Goal: Task Accomplishment & Management: Manage account settings

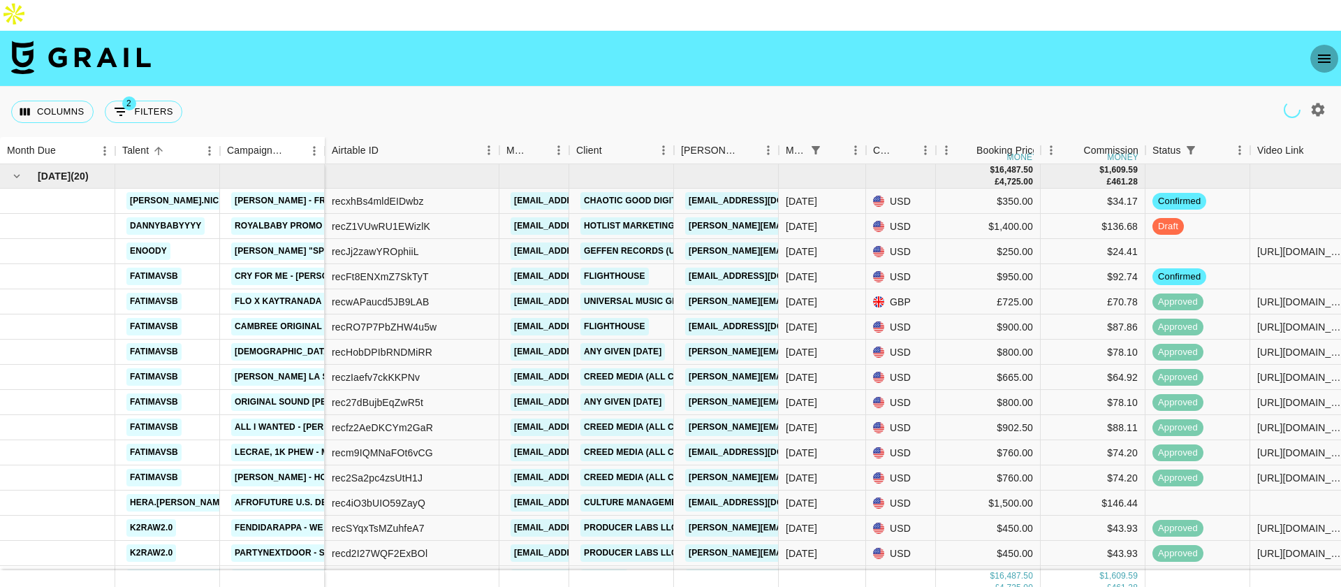
click at [1332, 45] on button "open drawer" at bounding box center [1325, 59] width 28 height 28
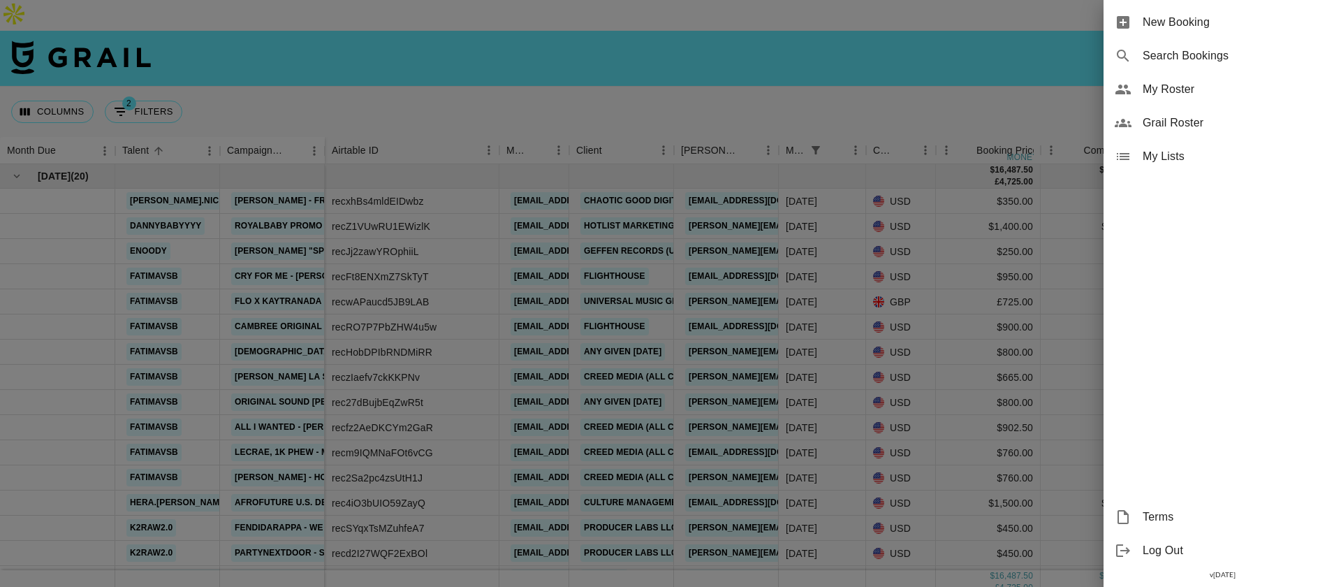
click at [575, 68] on div at bounding box center [670, 293] width 1341 height 587
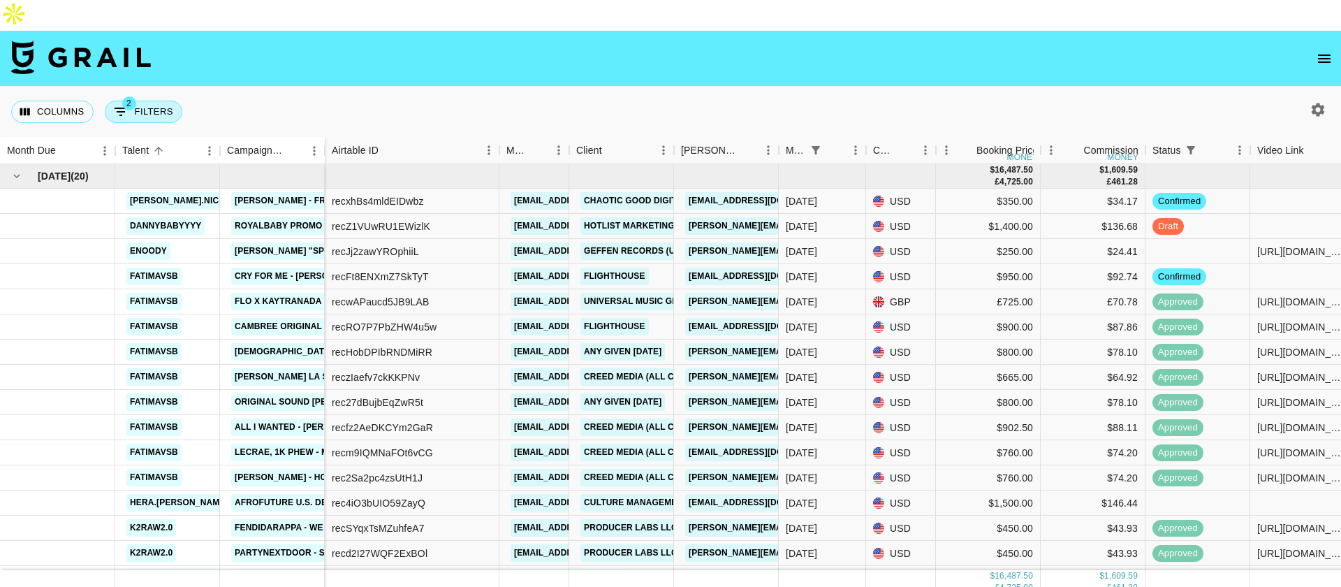
drag, startPoint x: 137, startPoint y: 74, endPoint x: 747, endPoint y: 28, distance: 611.6
click at [138, 101] on button "2 Filters" at bounding box center [144, 112] width 78 height 22
select select "status"
select select "isNotAnyOf"
select select "monthDue2"
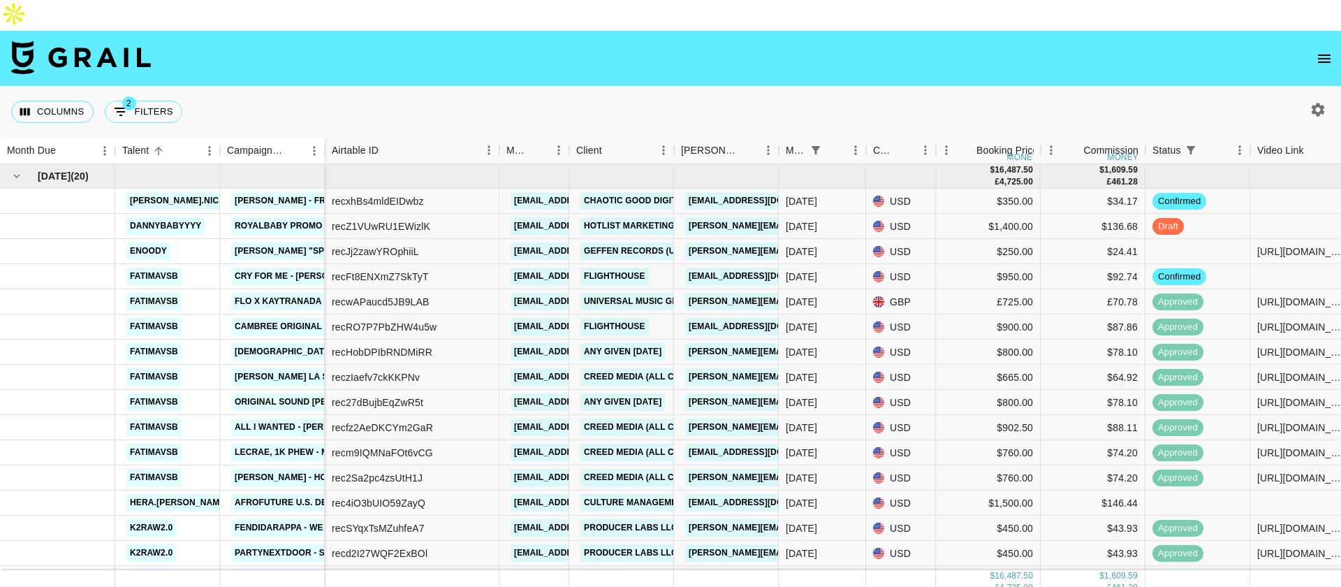
select select "[DATE]"
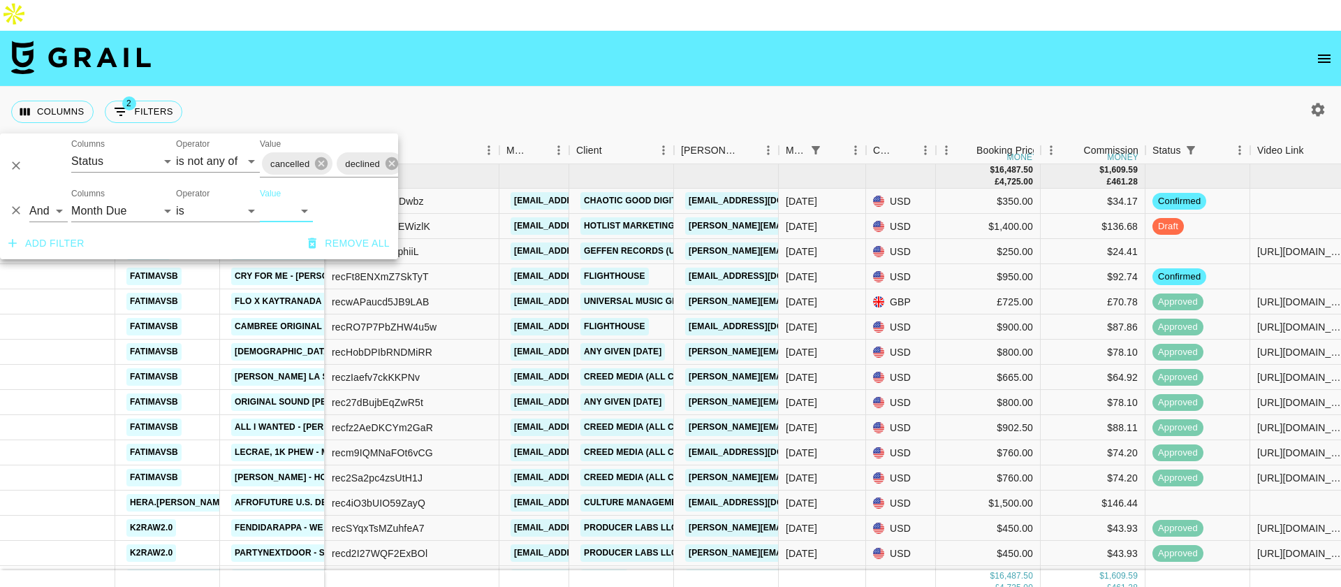
drag, startPoint x: 1048, startPoint y: 67, endPoint x: 1207, endPoint y: 53, distance: 159.9
click at [1055, 87] on div "Columns 2 Filters + Booking" at bounding box center [670, 112] width 1341 height 50
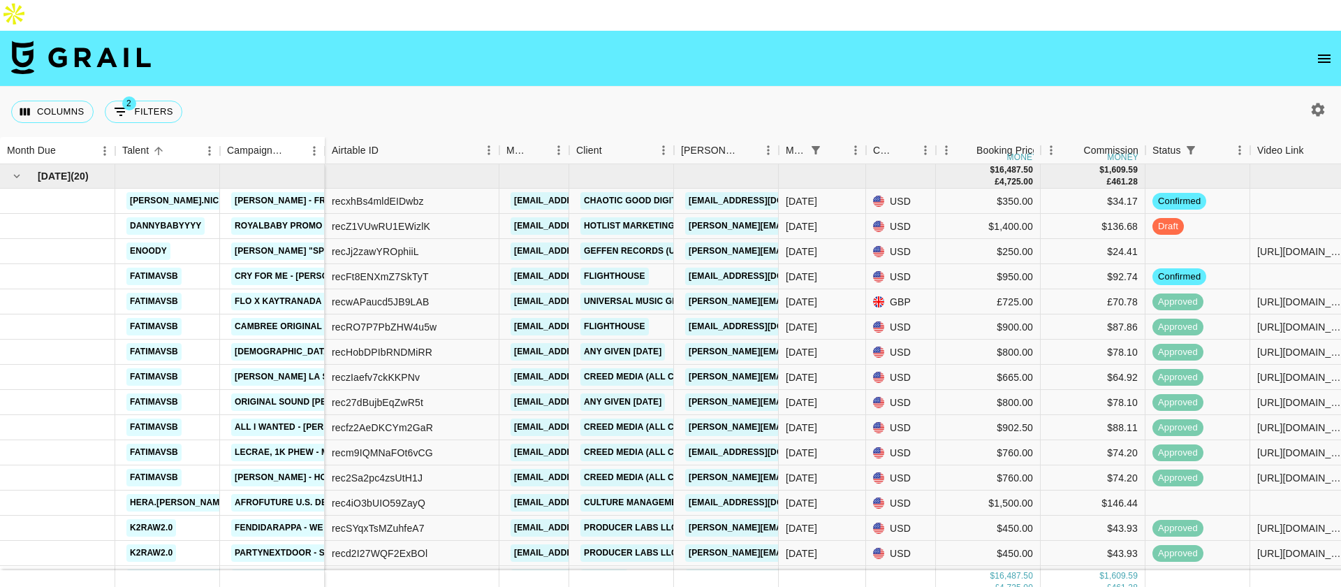
click at [1318, 101] on icon "button" at bounding box center [1318, 109] width 17 height 17
select select "[DATE]"
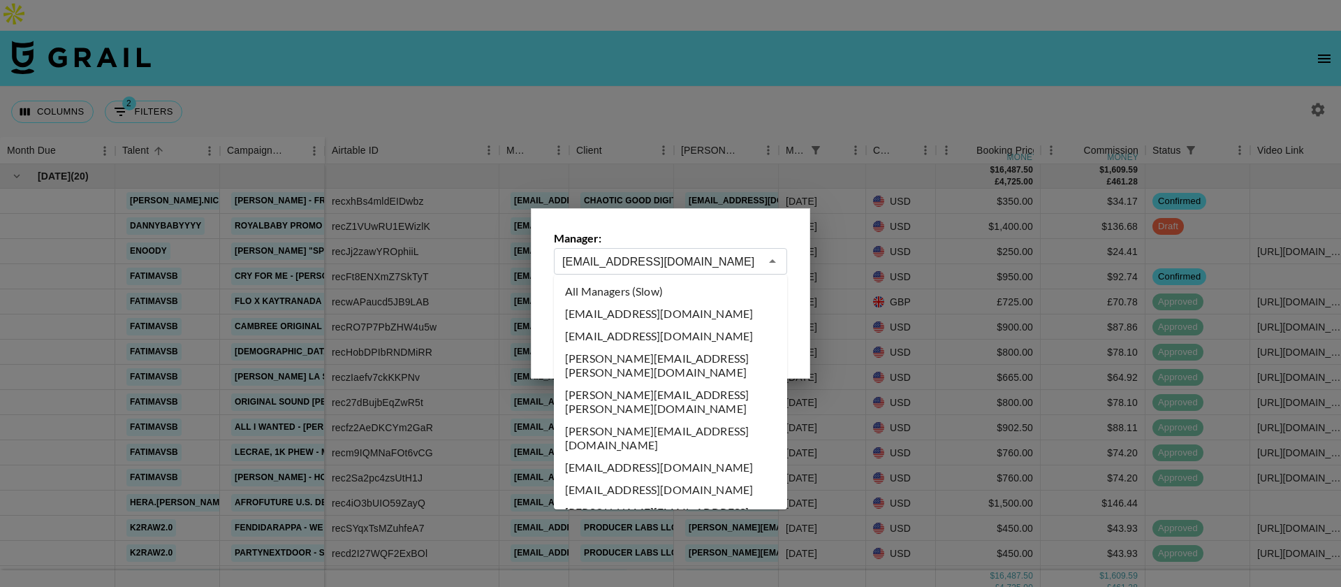
click at [755, 254] on input "[EMAIL_ADDRESS][DOMAIN_NAME]" at bounding box center [661, 262] width 198 height 16
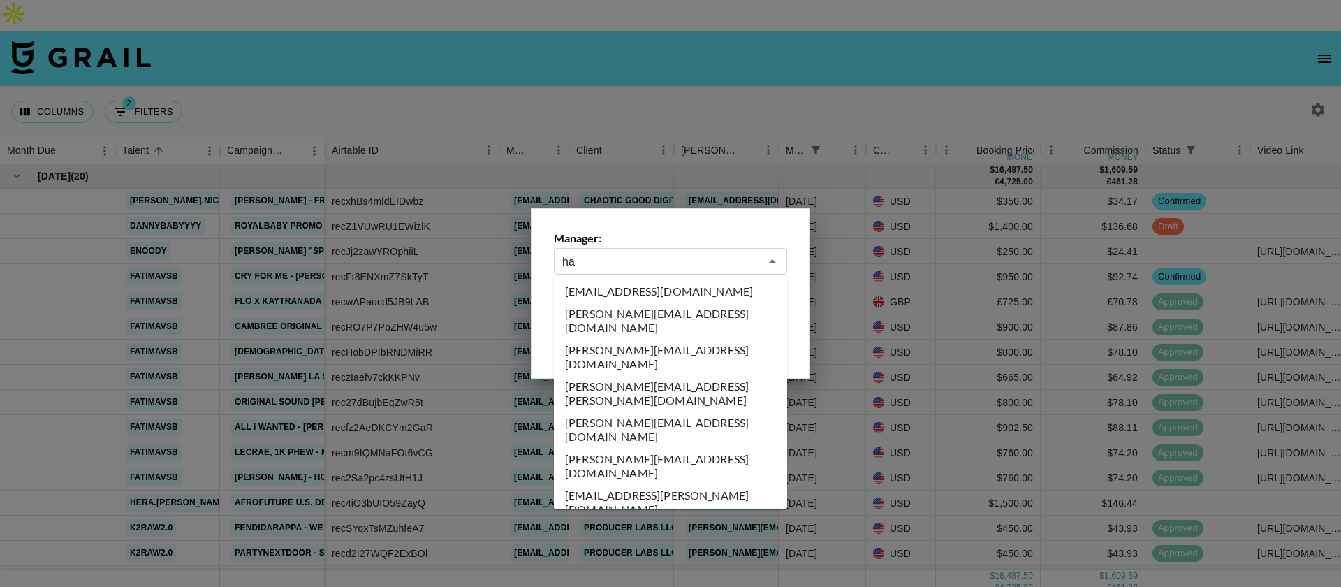
type input "h"
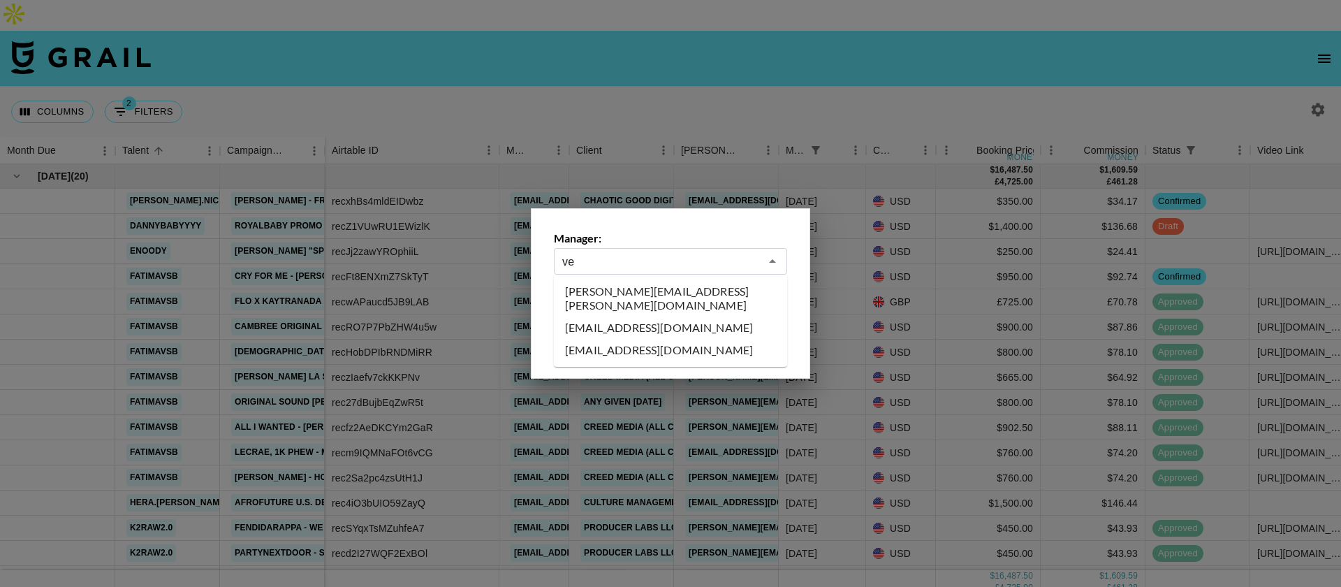
type input "v"
click at [606, 295] on li "[EMAIL_ADDRESS][PERSON_NAME][DOMAIN_NAME]" at bounding box center [670, 298] width 233 height 36
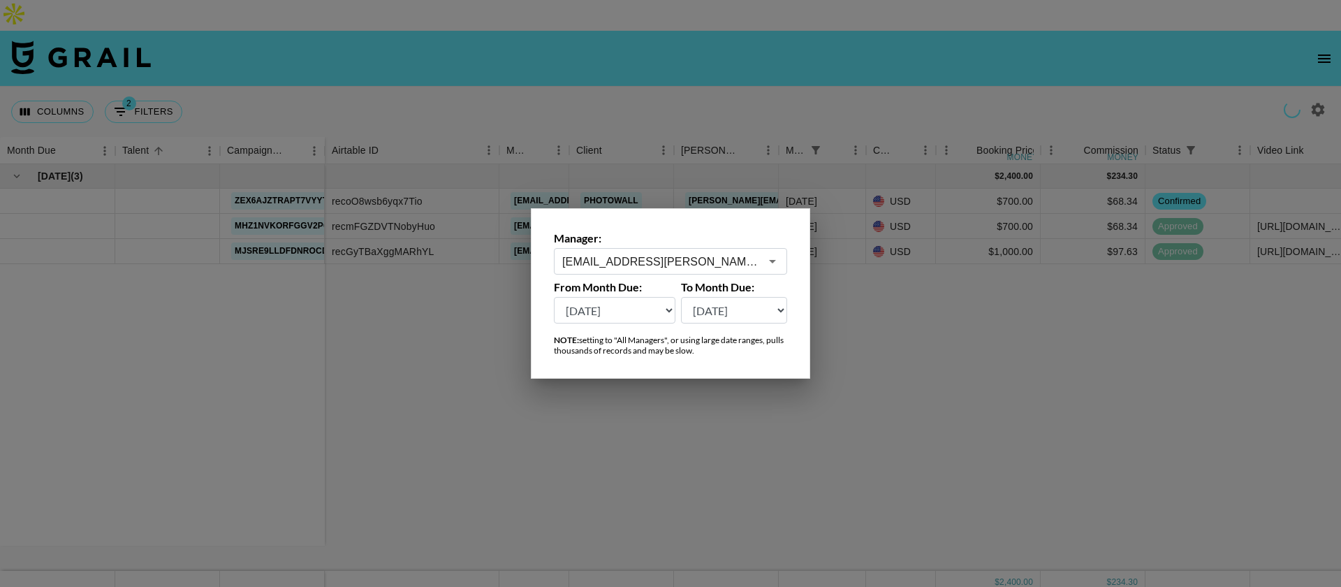
type input "[EMAIL_ADDRESS][PERSON_NAME][DOMAIN_NAME]"
click at [256, 100] on div at bounding box center [670, 293] width 1341 height 587
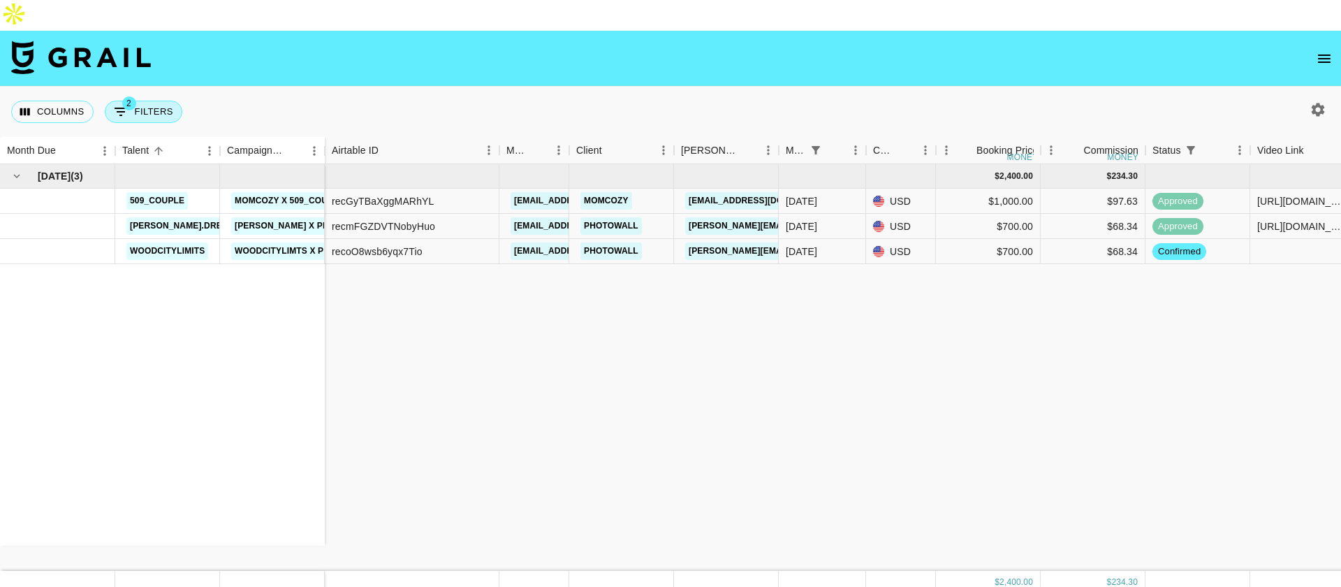
click at [171, 101] on button "2 Filters" at bounding box center [144, 112] width 78 height 22
select select "status"
select select "isNotAnyOf"
select select "monthDue2"
select select "[DATE]"
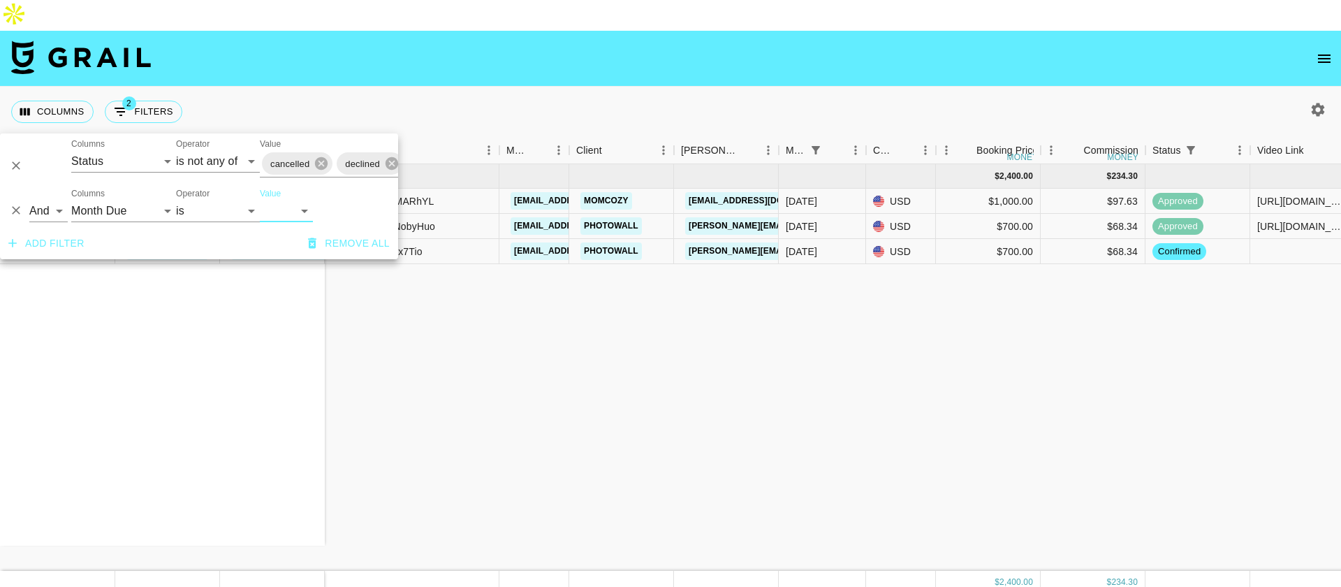
click at [284, 212] on select "[DATE] [DATE] '[DATE] May '[DATE] Mar '[DATE] Jan '[DATE] Nov '[DATE] Sep '[DAT…" at bounding box center [286, 211] width 53 height 22
select select
click at [260, 200] on select "[DATE] [DATE] '[DATE] May '[DATE] Mar '[DATE] Jan '[DATE] Nov '[DATE] Sep '[DAT…" at bounding box center [286, 211] width 53 height 22
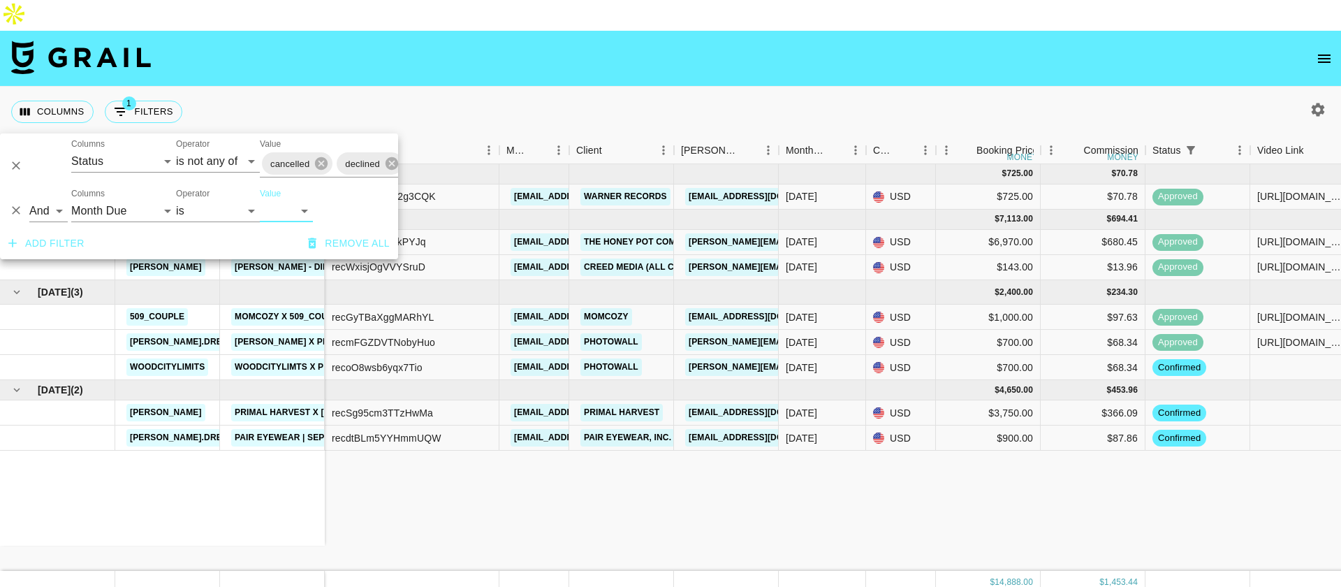
click at [553, 478] on div "[DATE] ( 1 ) 509_couple [PERSON_NAME] - Small Hands [DATE] ( 2 ) 509_couple The…" at bounding box center [1177, 367] width 2354 height 407
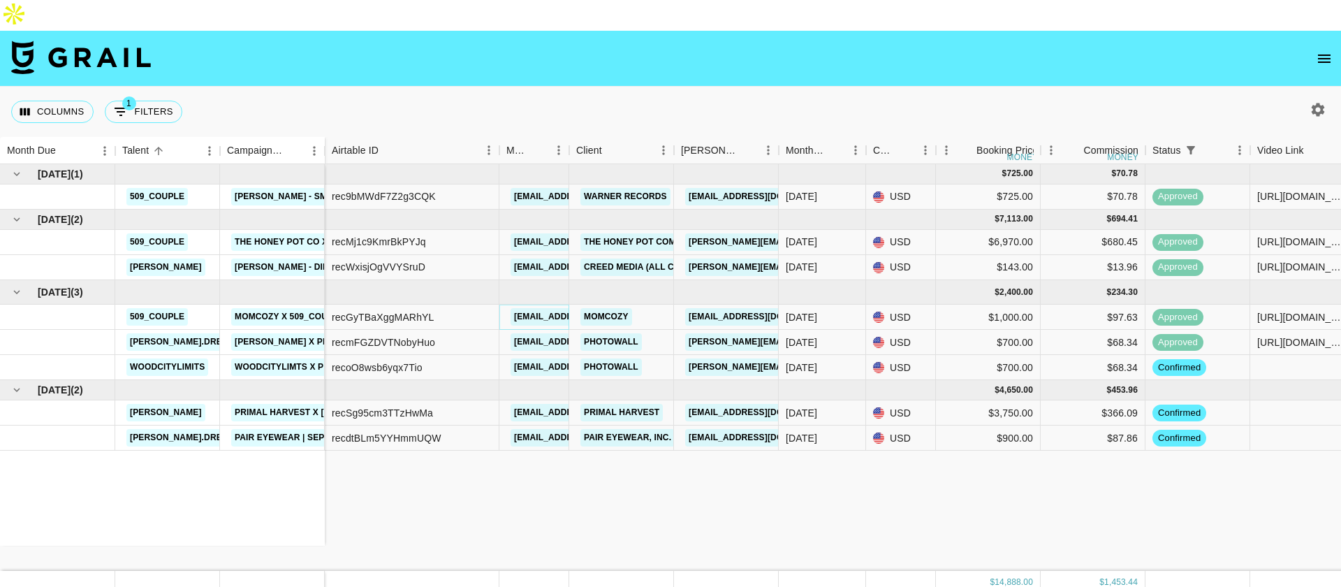
click at [533, 308] on link "[EMAIL_ADDRESS][PERSON_NAME][DOMAIN_NAME]" at bounding box center [625, 316] width 228 height 17
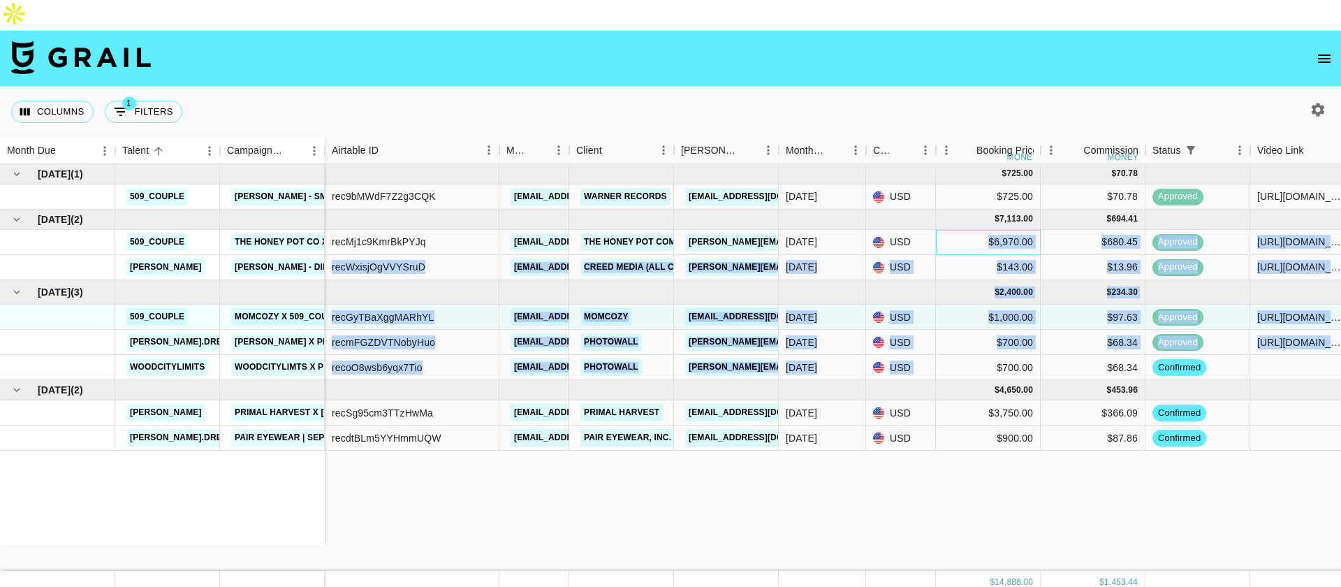
drag, startPoint x: 988, startPoint y: 208, endPoint x: 1029, endPoint y: 326, distance: 124.4
click at [1029, 326] on div "$ 725.00 $ 70.78 rec9bMWdF7Z2g3CQK [EMAIL_ADDRESS][PERSON_NAME][DOMAIN_NAME] Wa…" at bounding box center [1339, 307] width 2029 height 286
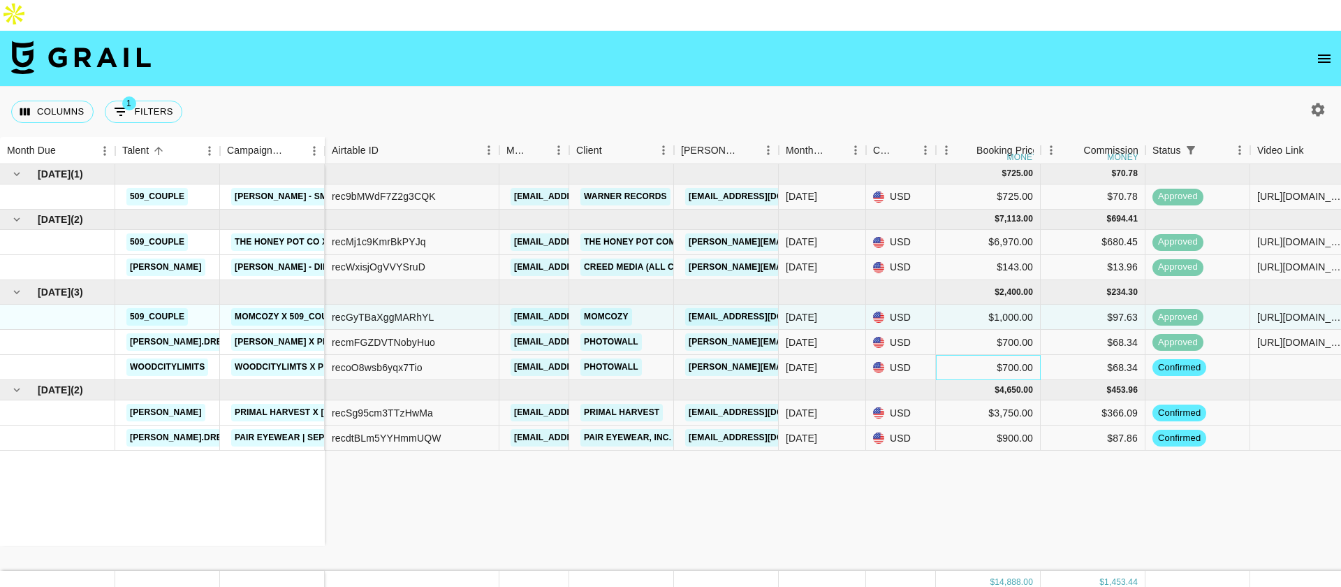
click at [1024, 355] on div "$700.00" at bounding box center [988, 367] width 105 height 25
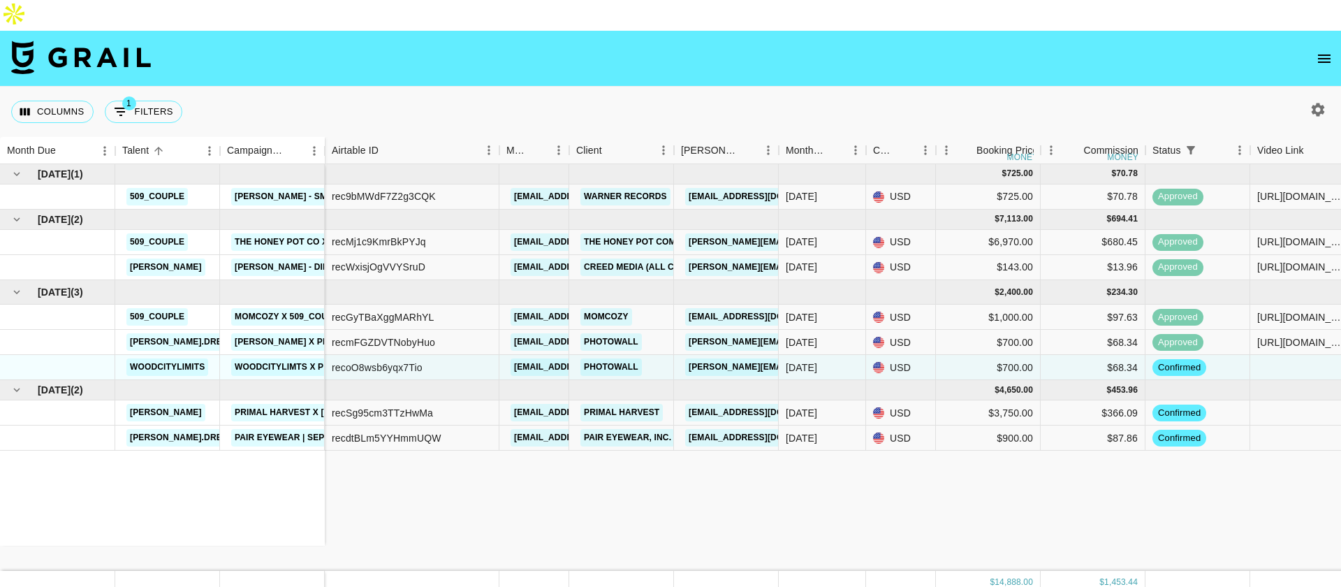
click at [177, 87] on div "Columns 1 Filters + Booking" at bounding box center [99, 112] width 177 height 50
click at [171, 101] on button "1 Filters" at bounding box center [144, 112] width 78 height 22
select select "status"
select select "isNotAnyOf"
select select "monthDue2"
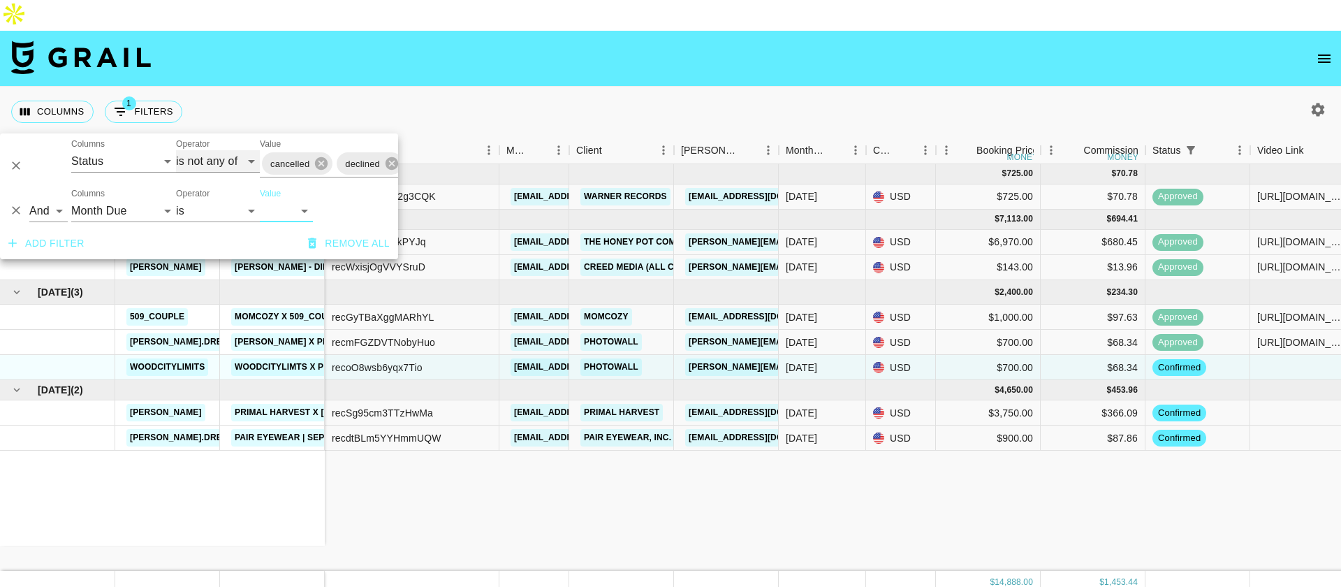
click at [224, 166] on select "is is not is any of is not any of" at bounding box center [218, 161] width 84 height 22
select select "isAnyOf"
click at [176, 150] on select "is is not is any of is not any of" at bounding box center [218, 161] width 84 height 22
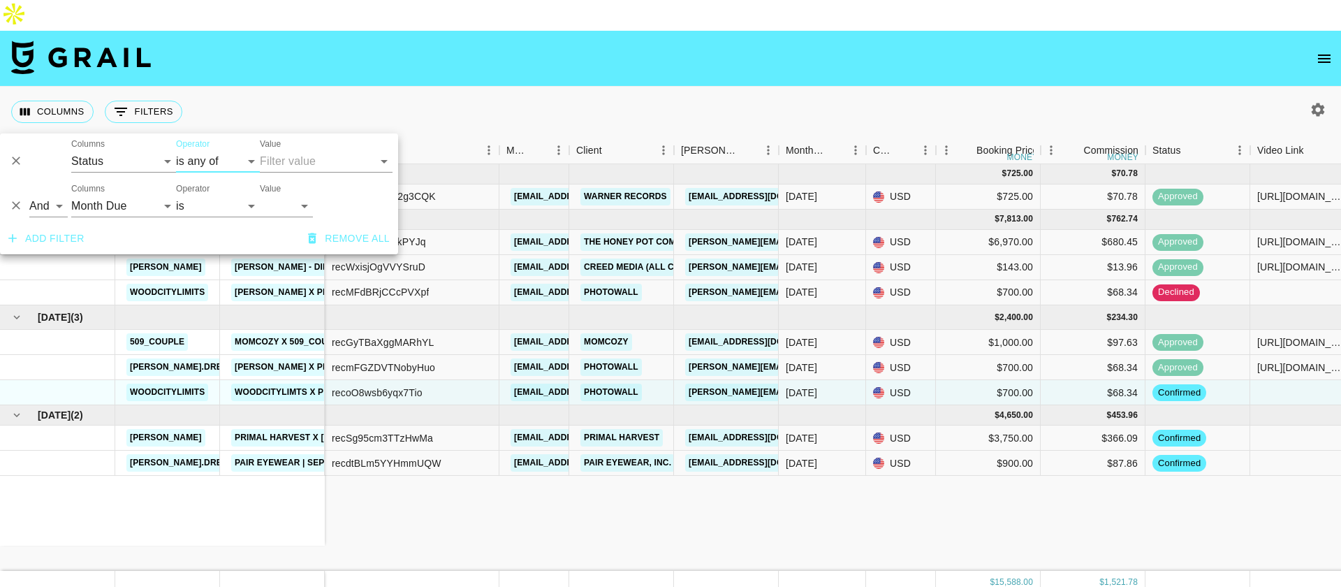
click at [304, 163] on input "Value" at bounding box center [316, 161] width 112 height 22
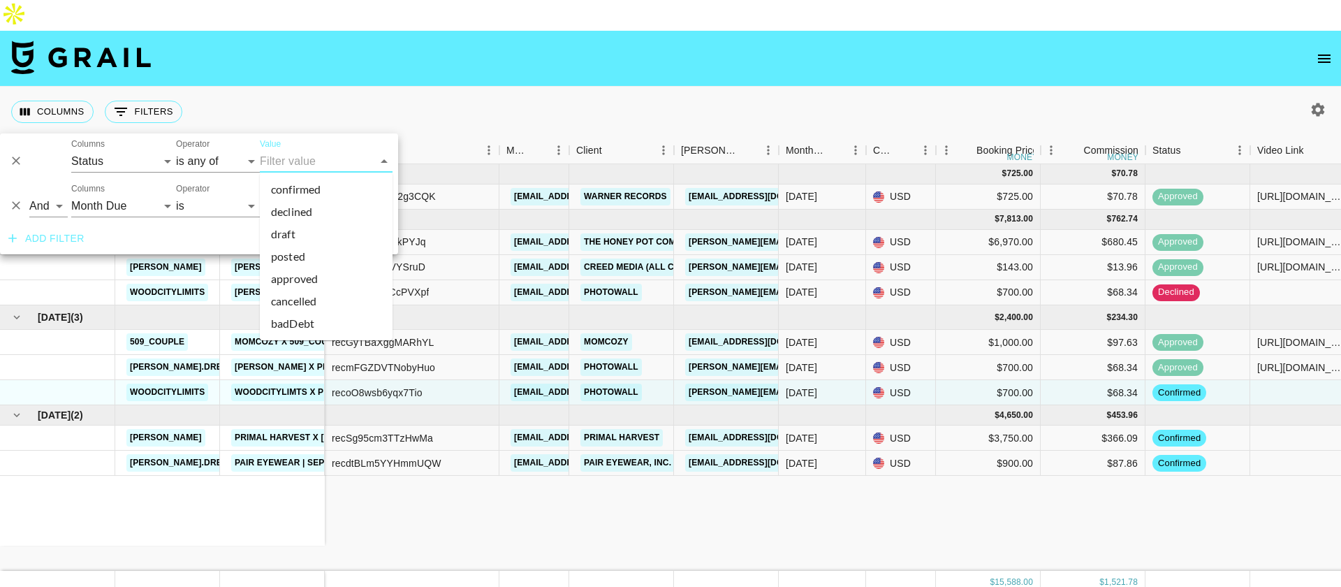
click at [316, 281] on li "approved" at bounding box center [326, 279] width 133 height 22
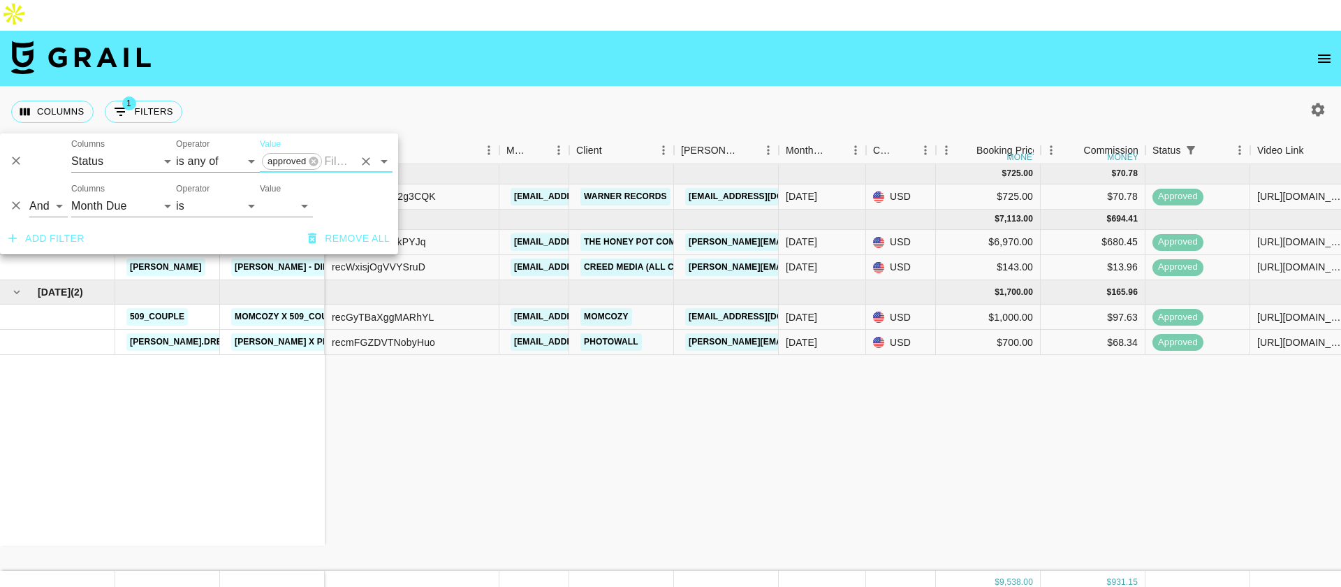
click at [775, 458] on div "[DATE] ( 1 ) 509_couple [PERSON_NAME] - Small Hands [DATE] ( 2 ) 509_couple The…" at bounding box center [1177, 367] width 2354 height 407
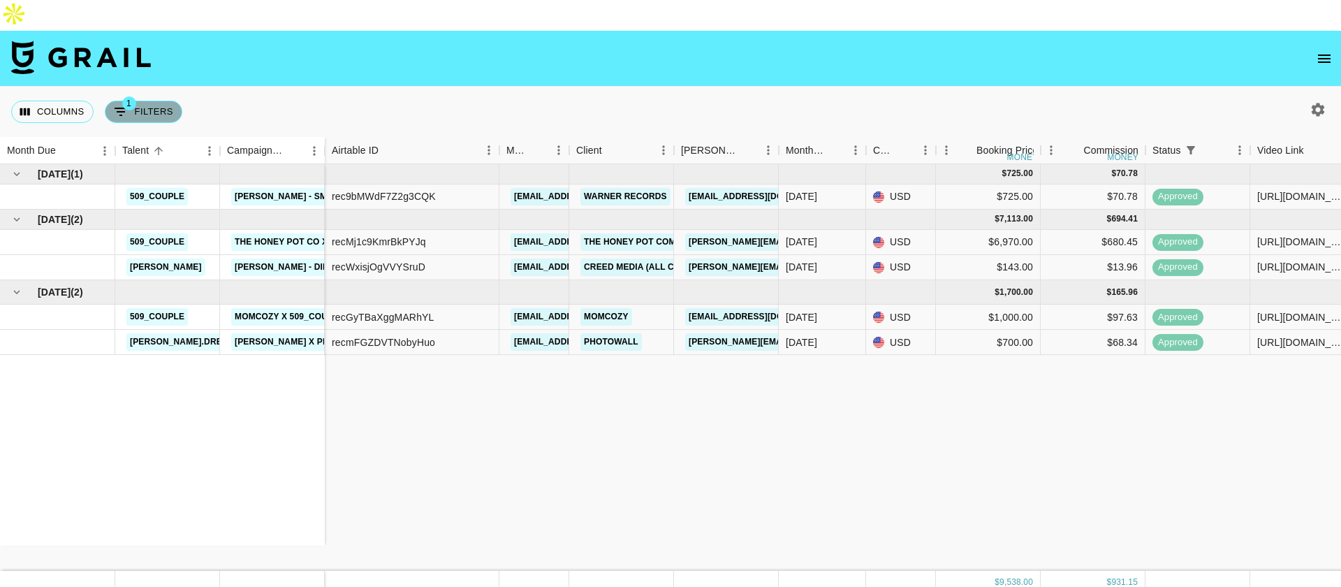
click at [140, 101] on button "1 Filters" at bounding box center [144, 112] width 78 height 22
select select "status"
select select "isAnyOf"
select select "monthDue2"
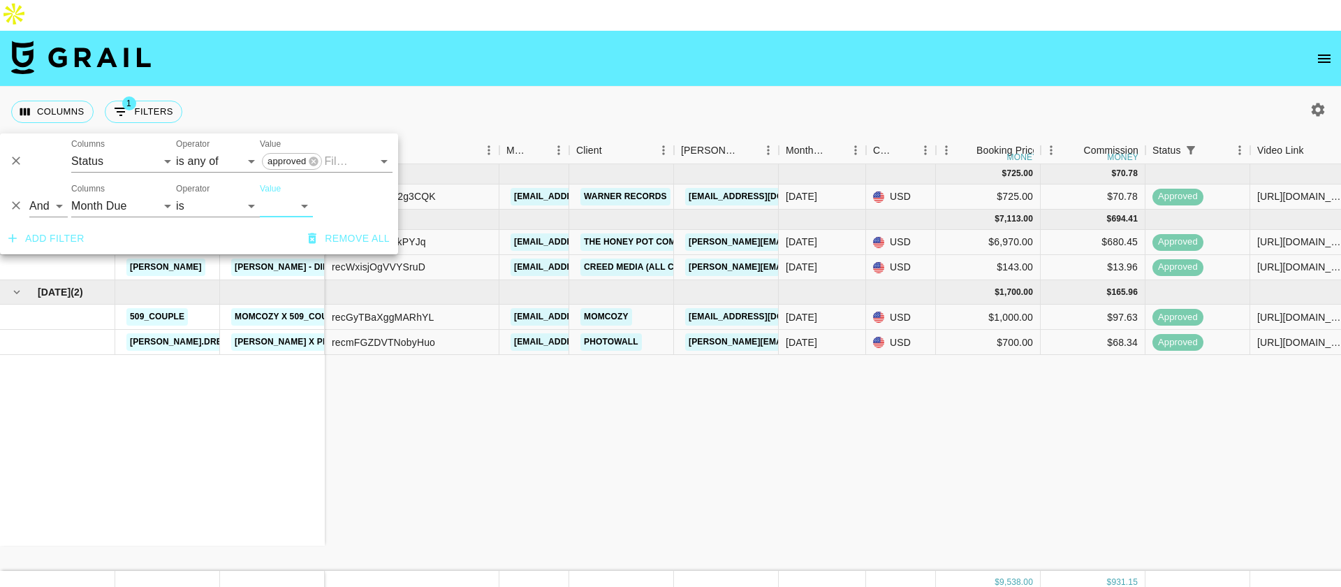
click at [278, 206] on select "[DATE] [DATE] '[DATE] May '[DATE] Mar '[DATE] Jan '[DATE] Nov '[DATE] Sep '[DAT…" at bounding box center [286, 206] width 53 height 22
click at [310, 161] on icon at bounding box center [313, 160] width 9 height 9
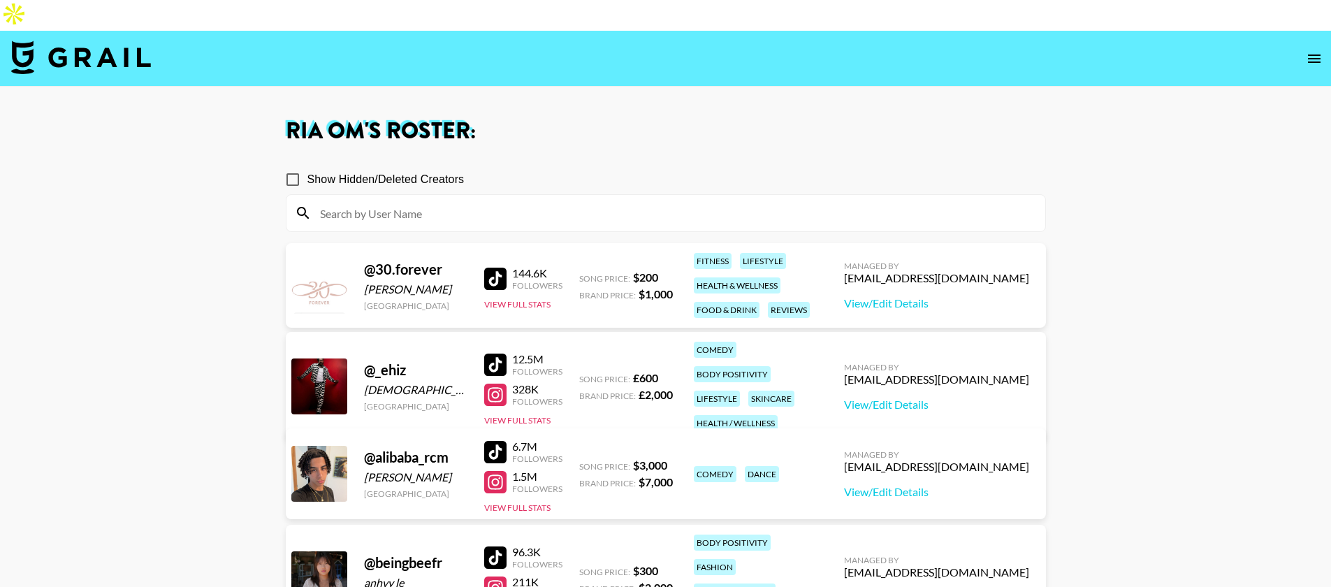
click at [117, 41] on img at bounding box center [81, 58] width 140 height 34
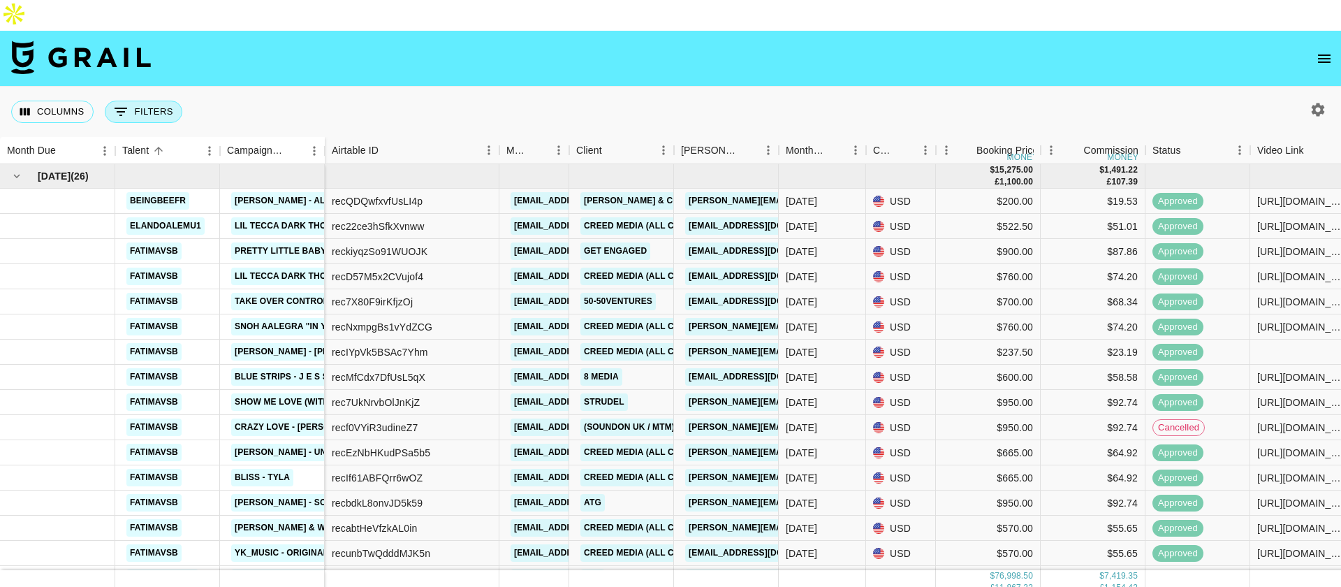
click at [133, 101] on button "0 Filters" at bounding box center [144, 112] width 78 height 22
select select "status"
select select "isAnyOf"
select select "monthDue2"
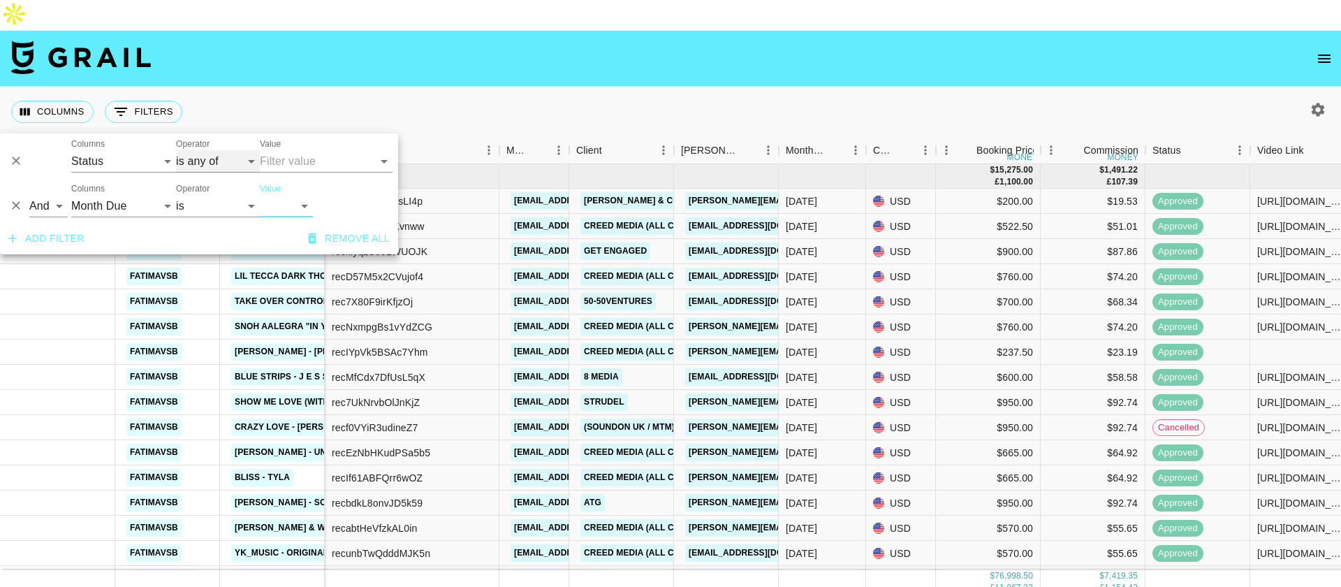
click at [220, 159] on select "is is not is any of is not any of" at bounding box center [218, 161] width 84 height 22
select select "isNotAnyOf"
click at [176, 150] on select "is is not is any of is not any of" at bounding box center [218, 161] width 84 height 22
click at [326, 153] on input "Value" at bounding box center [354, 161] width 189 height 22
drag, startPoint x: 300, startPoint y: 129, endPoint x: 301, endPoint y: 166, distance: 37.8
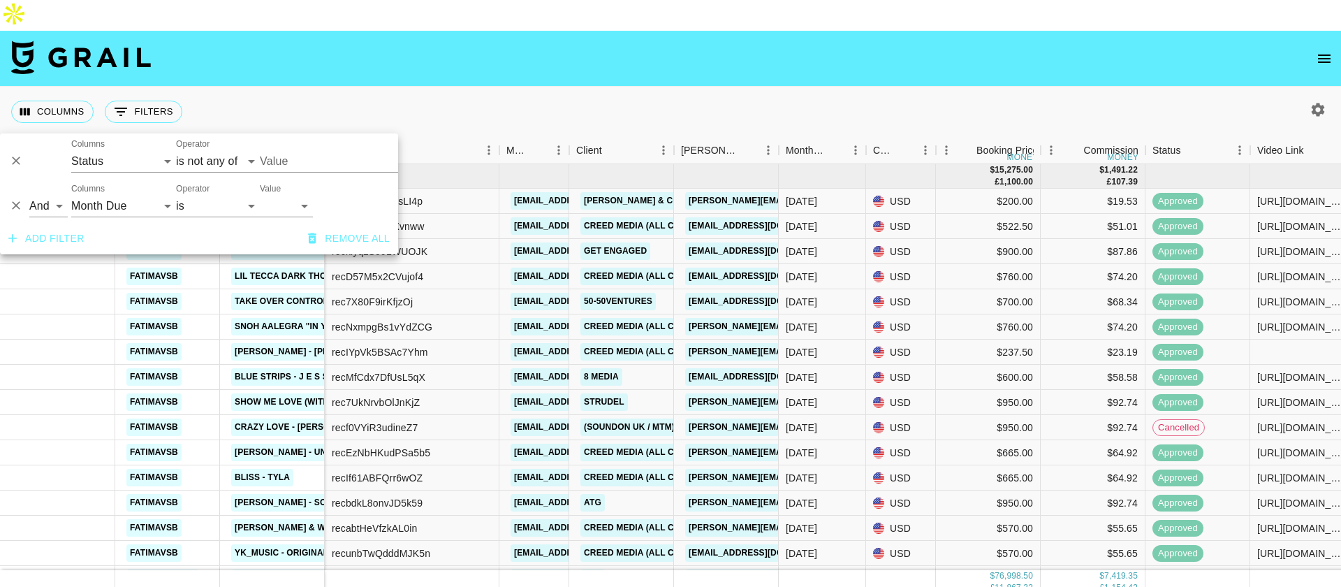
click at [300, 140] on body "Columns 0 Filters + Booking Month Due Talent Campaign (Type) Airtable ID Manage…" at bounding box center [670, 309] width 1341 height 618
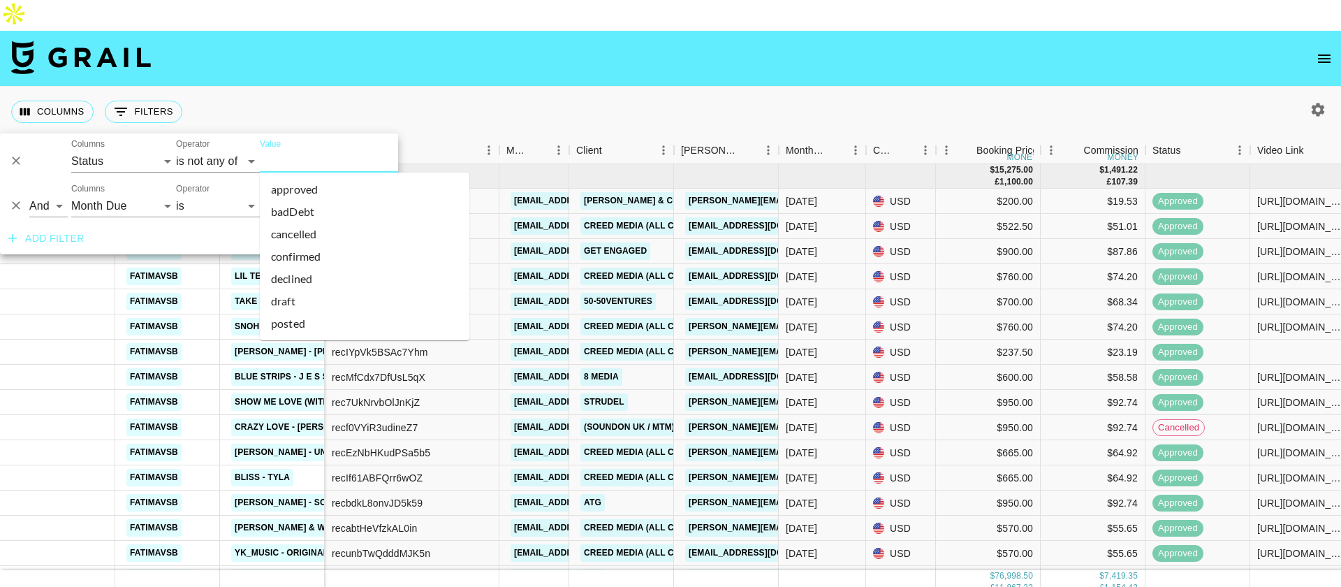
click at [301, 166] on input "Value" at bounding box center [354, 161] width 189 height 22
click at [334, 240] on li "cancelled" at bounding box center [365, 234] width 210 height 22
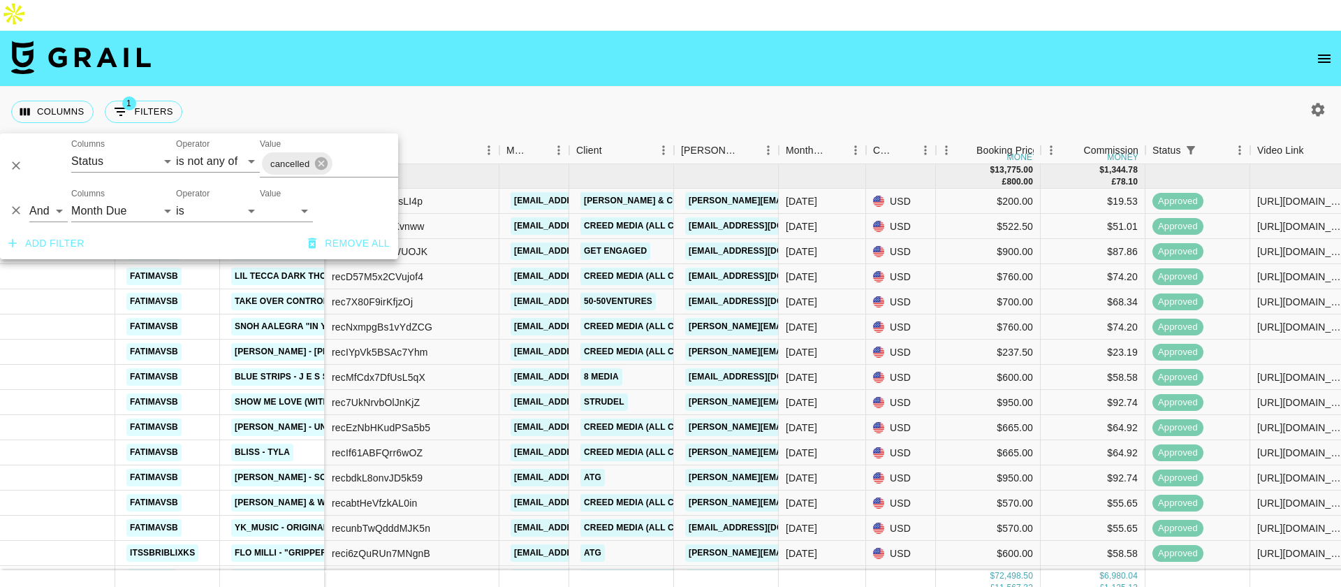
click at [352, 162] on input "Value" at bounding box center [383, 164] width 96 height 22
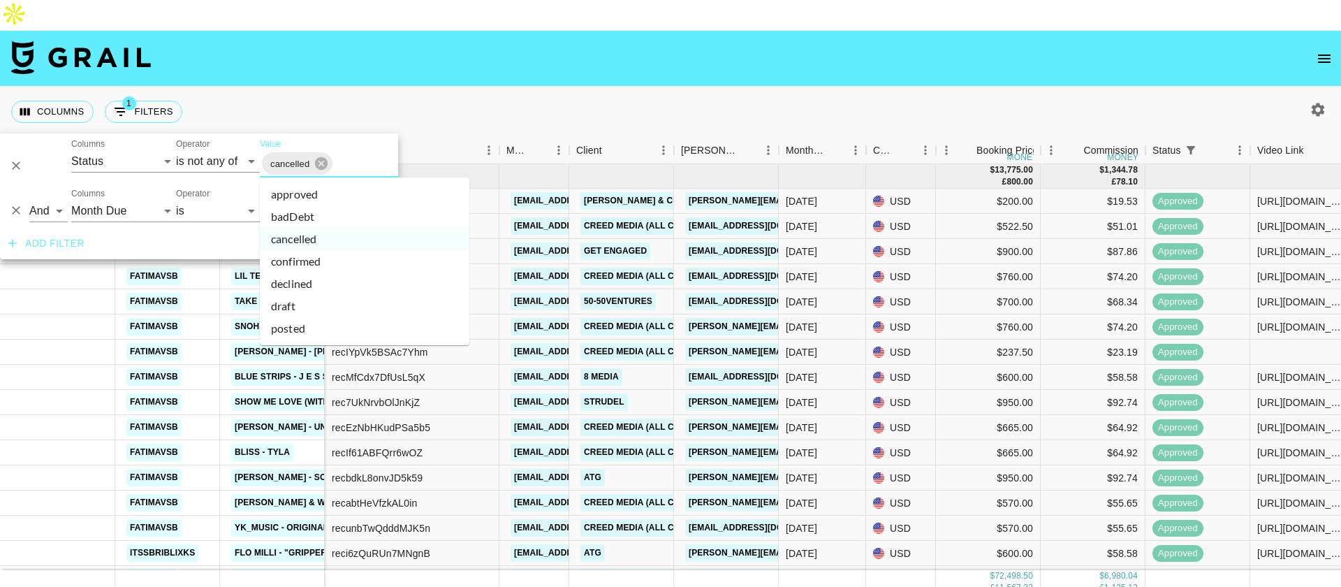
click at [321, 287] on li "declined" at bounding box center [365, 283] width 210 height 22
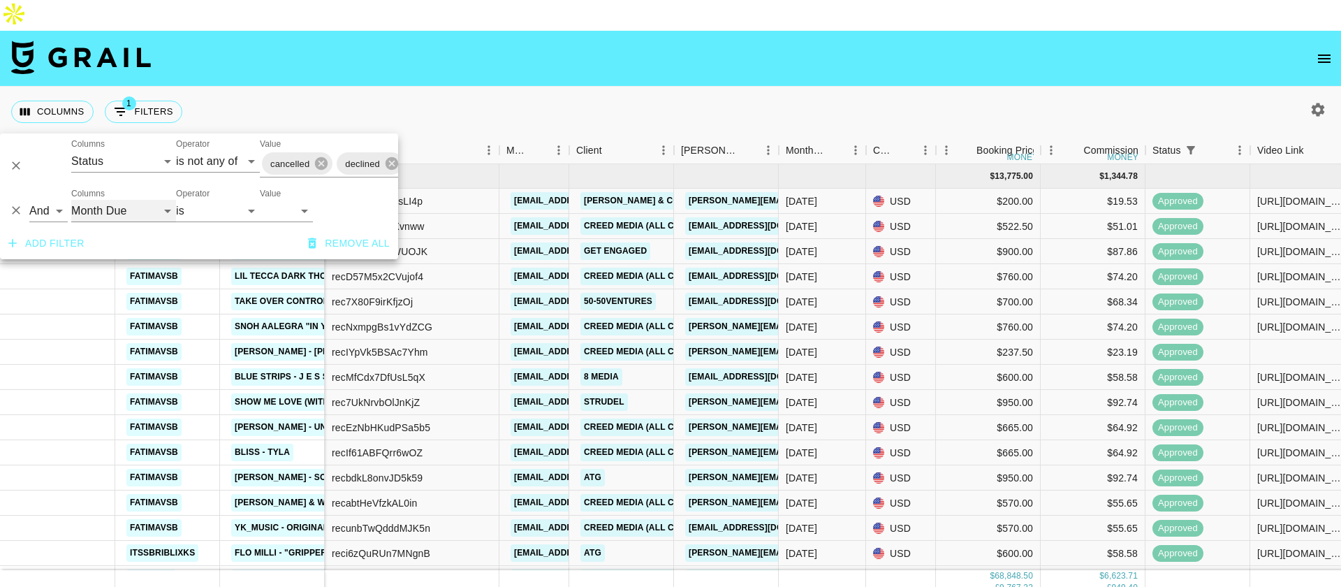
click at [147, 212] on select "Talent Campaign (Type) Grail Platform ID Airtable ID Manager Client Booker Date…" at bounding box center [123, 211] width 105 height 22
click at [299, 214] on select "[DATE] [DATE] '[DATE] May '[DATE] Mar '[DATE] Jan '[DATE] Nov '[DATE] Sep '[DAT…" at bounding box center [286, 211] width 53 height 22
select select "[DATE]"
click at [260, 200] on select "[DATE] [DATE] '[DATE] May '[DATE] Mar '[DATE] Jan '[DATE] Nov '[DATE] Sep '[DAT…" at bounding box center [286, 211] width 53 height 22
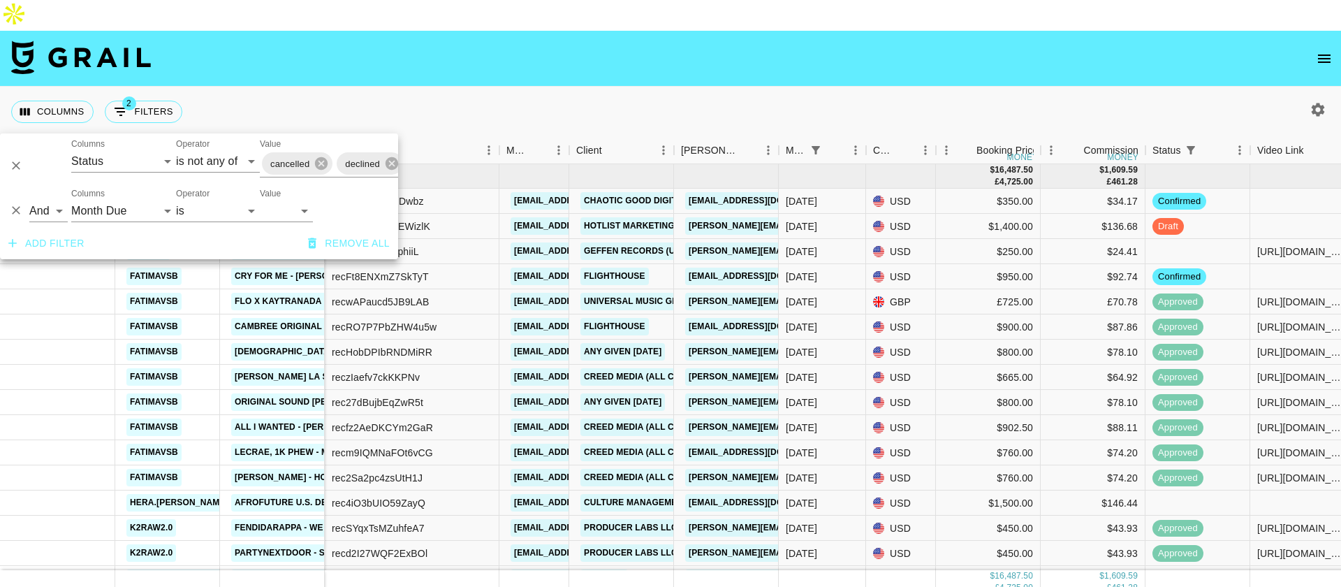
click at [659, 87] on div "Columns 2 Filters + Booking" at bounding box center [670, 112] width 1341 height 50
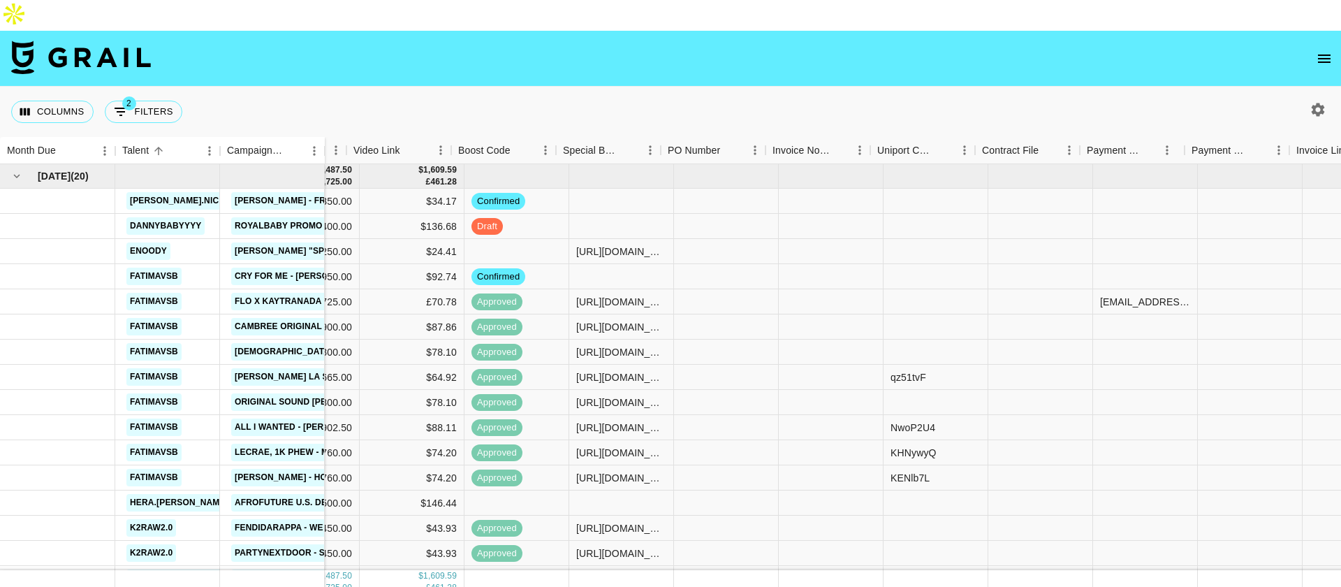
scroll to position [0, 1023]
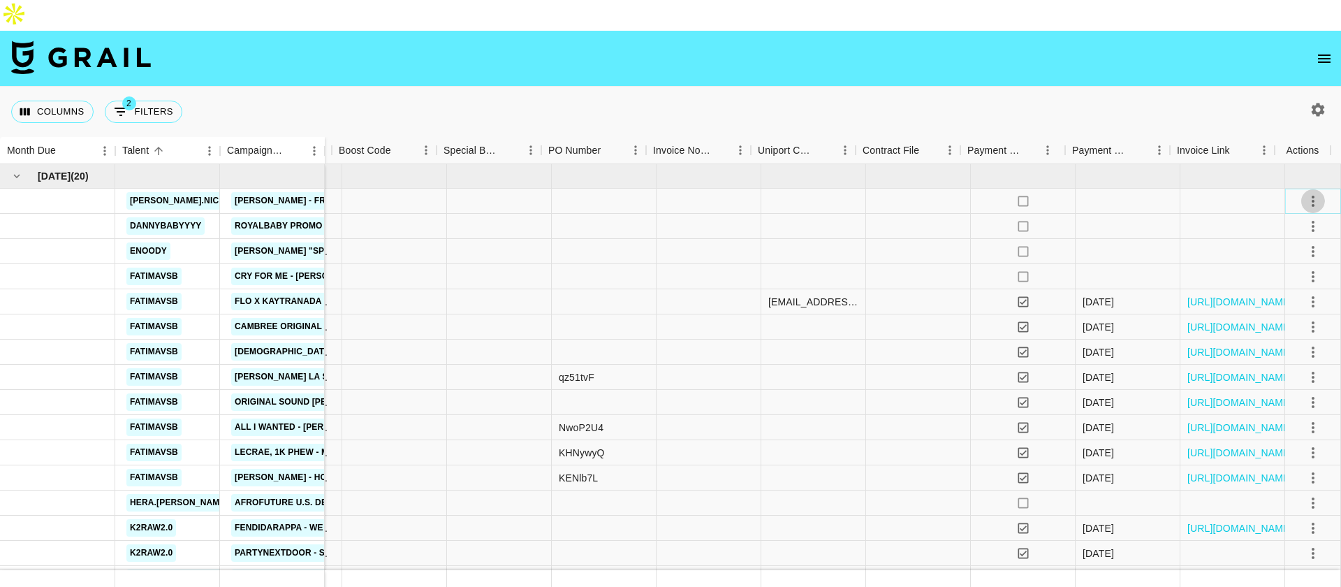
click at [1305, 193] on icon "select merge strategy" at bounding box center [1313, 201] width 17 height 17
click at [1290, 228] on li "Decline" at bounding box center [1296, 225] width 91 height 25
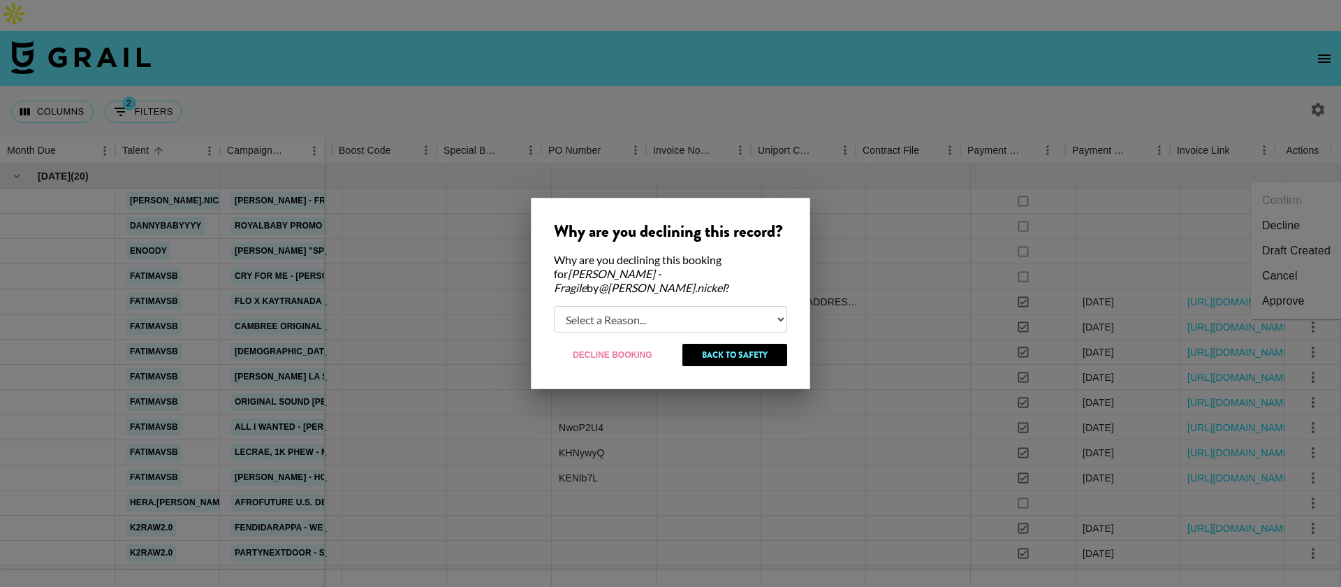
click at [687, 322] on select "Select a Reason... Relogging this deal due to a data issue The booker cancelled…" at bounding box center [670, 319] width 233 height 27
select select "booker_cancel"
click at [554, 306] on select "Select a Reason... Relogging this deal due to a data issue The booker cancelled…" at bounding box center [670, 319] width 233 height 27
click at [595, 353] on button "Decline Booking" at bounding box center [613, 355] width 118 height 22
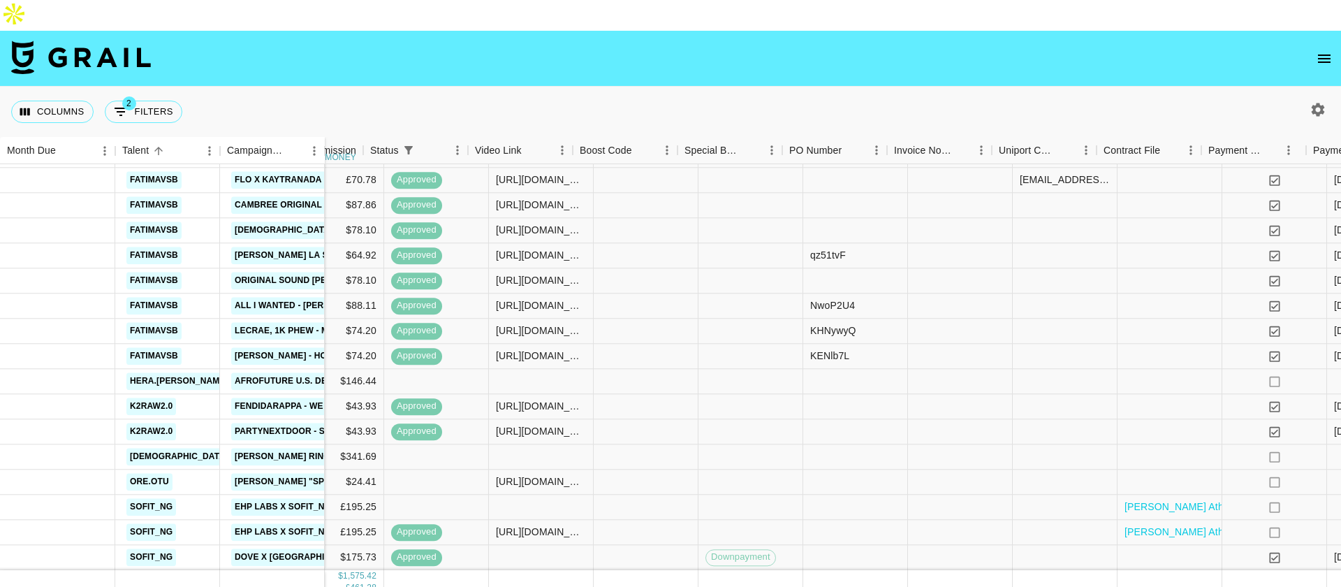
scroll to position [107, 748]
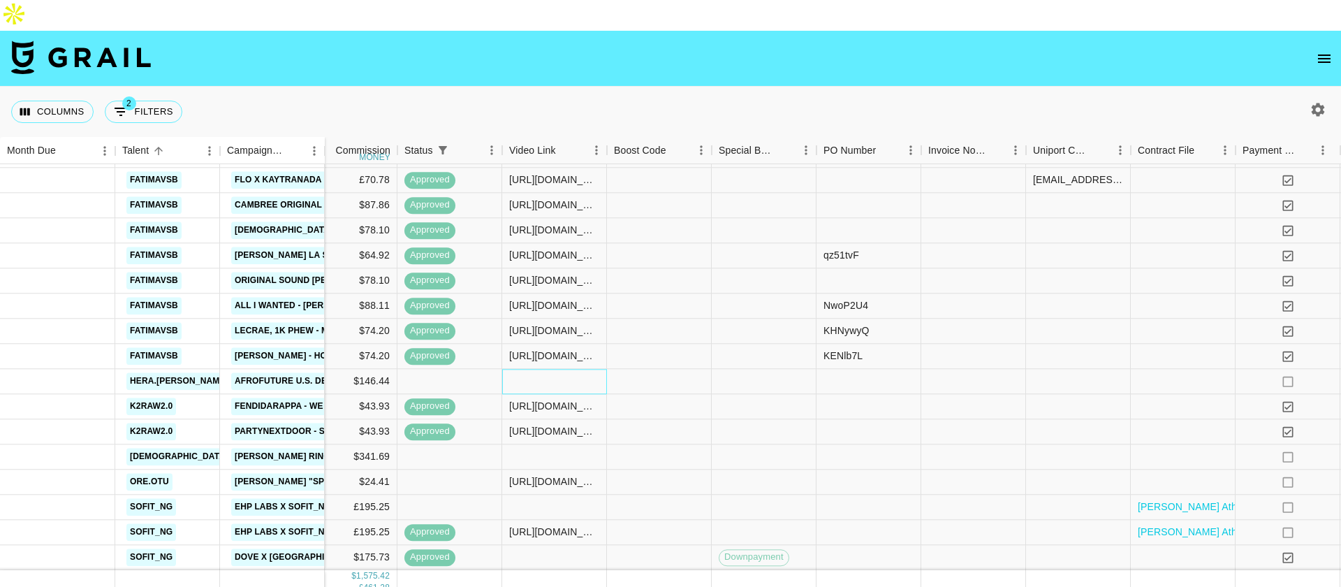
click at [524, 369] on div at bounding box center [554, 381] width 105 height 25
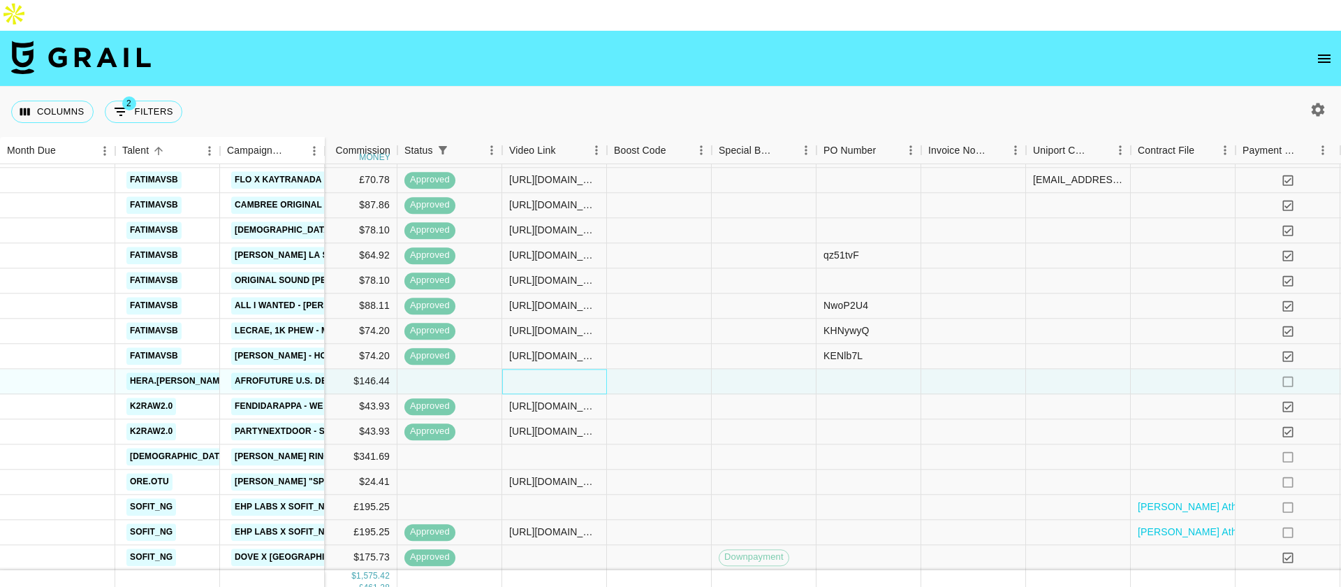
click at [524, 369] on div at bounding box center [554, 381] width 105 height 25
type input "https://www.instagram.com/reel/DNlsi3pRyJR"
drag, startPoint x: 699, startPoint y: 323, endPoint x: 1012, endPoint y: 324, distance: 313.7
click at [699, 344] on div at bounding box center [659, 356] width 105 height 25
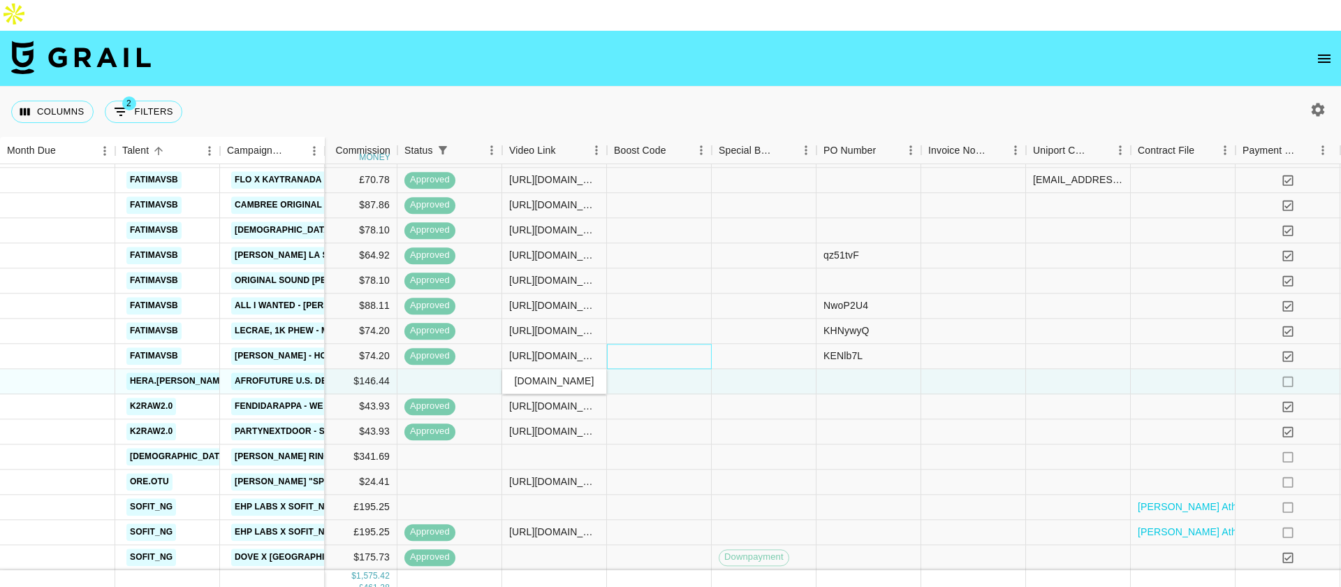
scroll to position [0, 0]
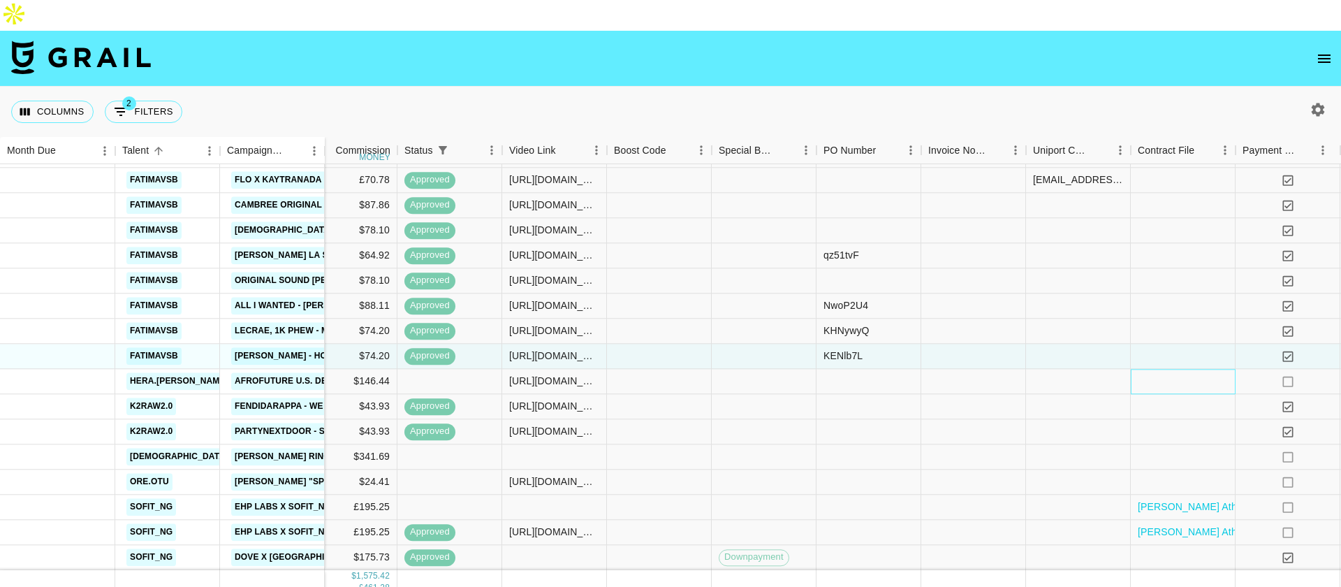
click at [1181, 369] on div at bounding box center [1183, 381] width 105 height 25
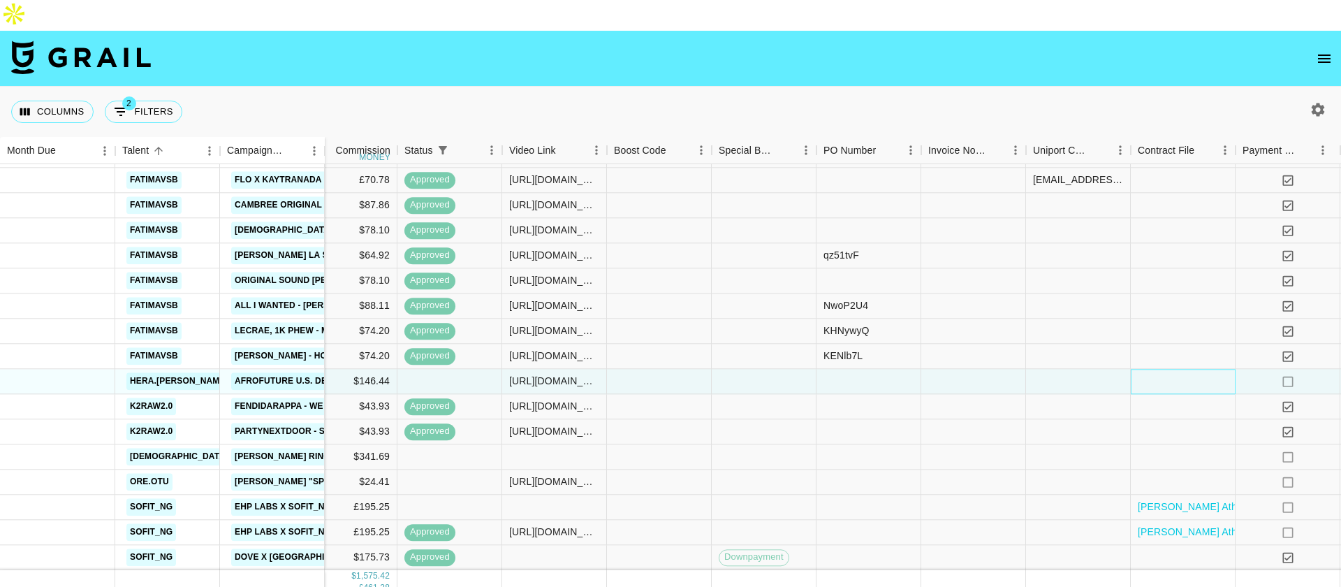
click at [1181, 369] on div at bounding box center [1183, 381] width 105 height 25
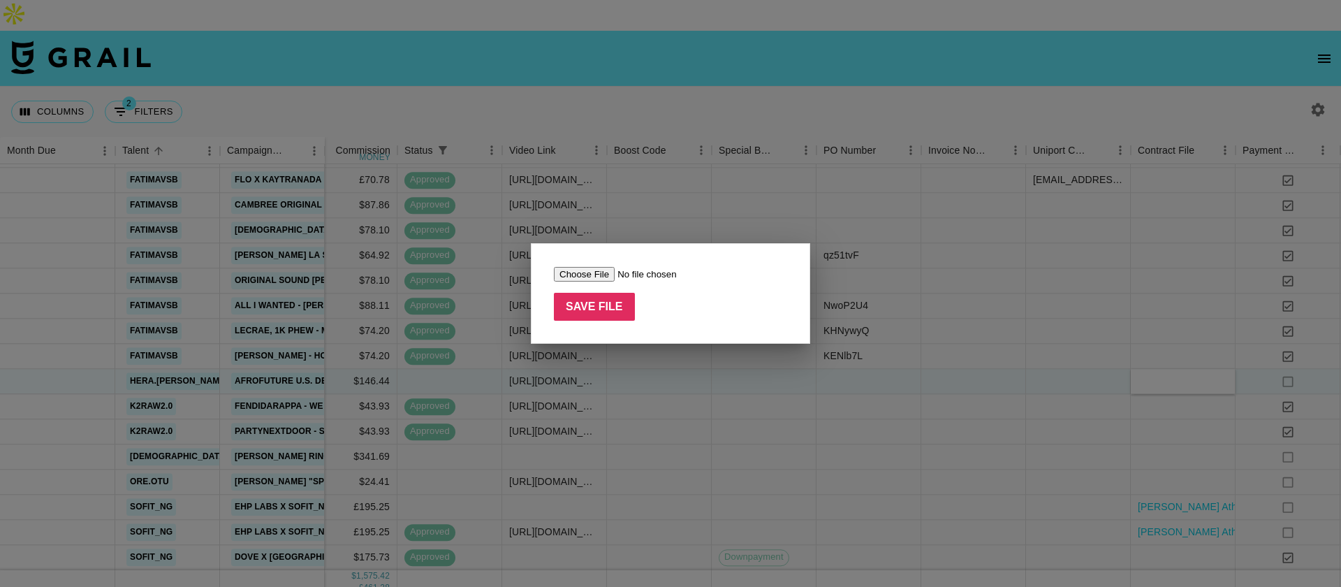
click at [581, 279] on input "file" at bounding box center [642, 274] width 177 height 15
type input "C:\fakepath\HERAPATRA X AFROFUTURE (3) (1) (1).pdf"
click at [615, 307] on input "Save File" at bounding box center [594, 307] width 81 height 28
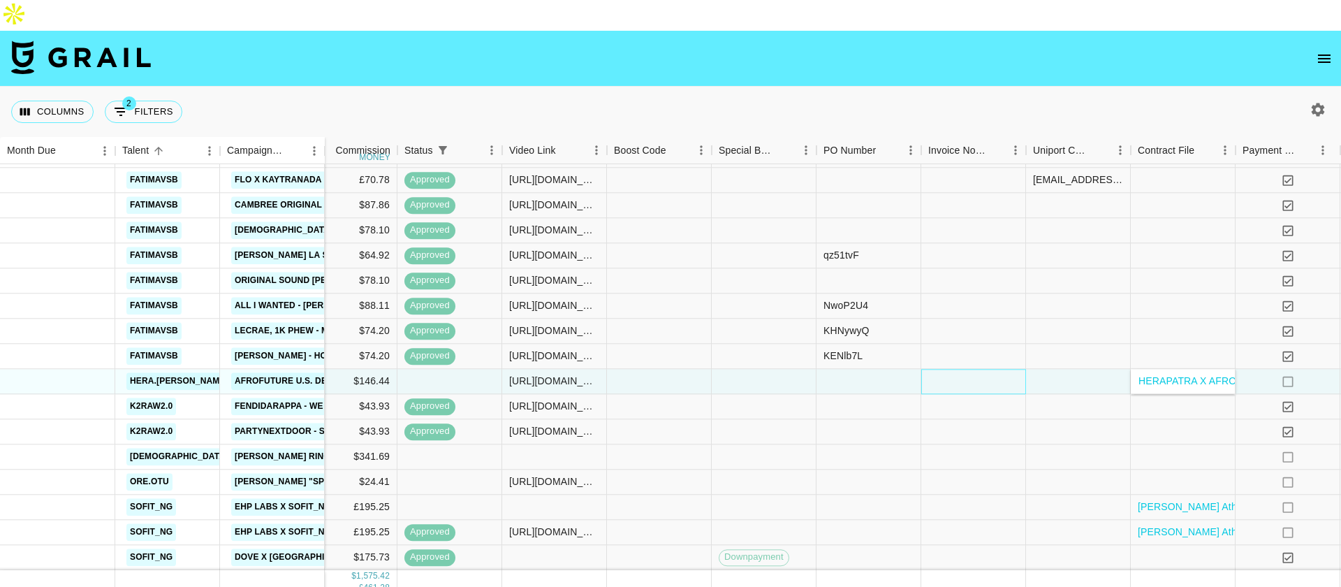
click at [1006, 369] on div at bounding box center [973, 381] width 105 height 25
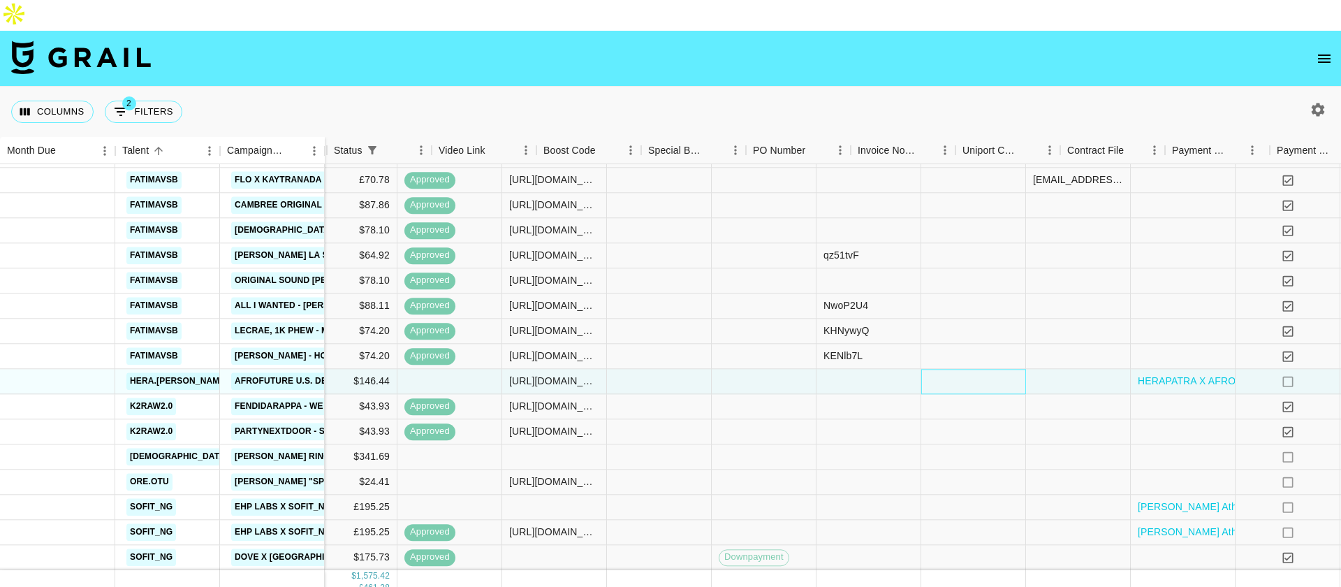
scroll to position [107, 1023]
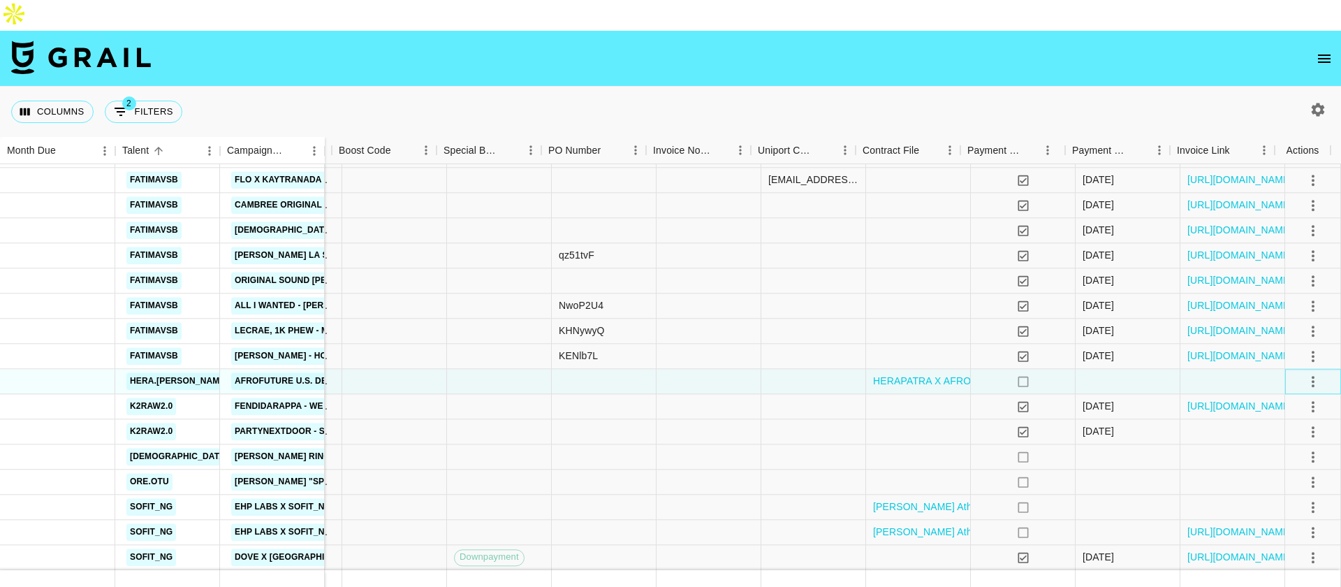
click at [1289, 369] on div at bounding box center [1313, 381] width 56 height 25
click at [1305, 373] on icon "select merge strategy" at bounding box center [1313, 381] width 17 height 17
click at [1295, 463] on div "Approve" at bounding box center [1283, 470] width 43 height 17
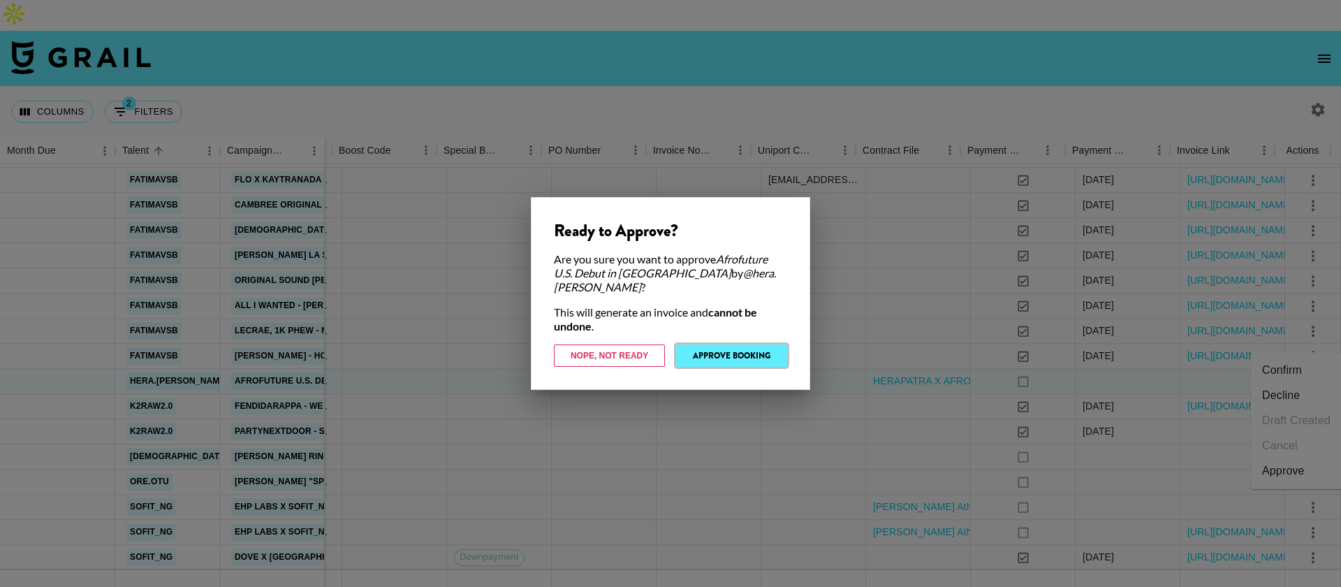
click at [765, 346] on button "Approve Booking" at bounding box center [731, 355] width 111 height 22
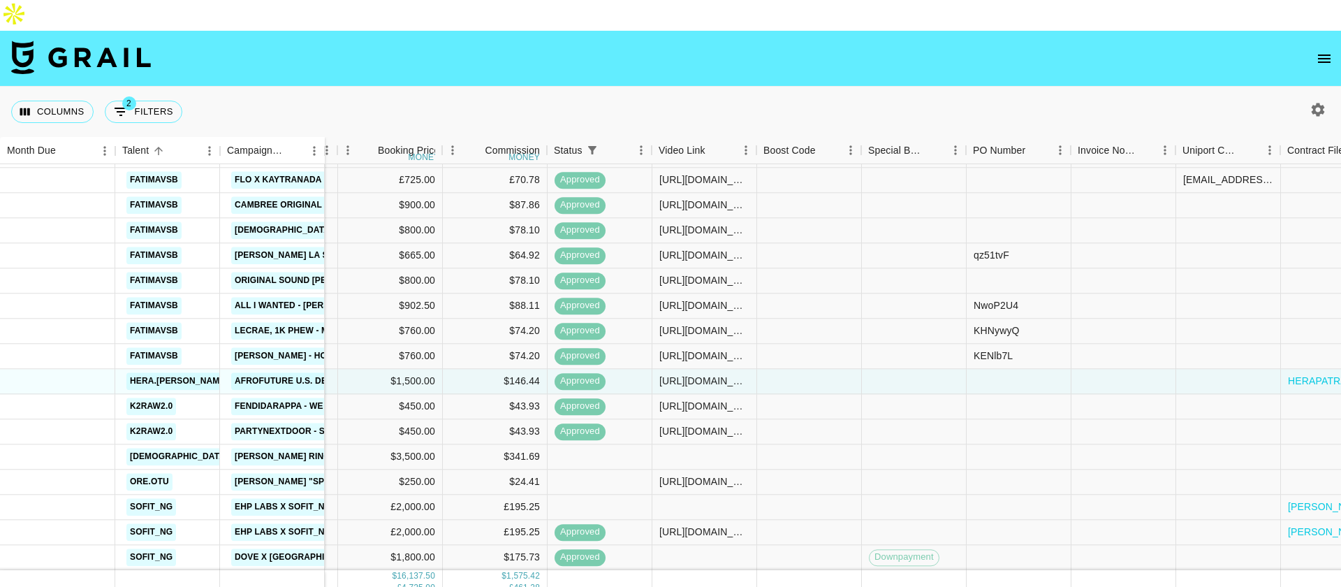
scroll to position [107, 599]
click at [383, 570] on div "$ 16,137.50 £ 4,725.00" at bounding box center [389, 582] width 105 height 24
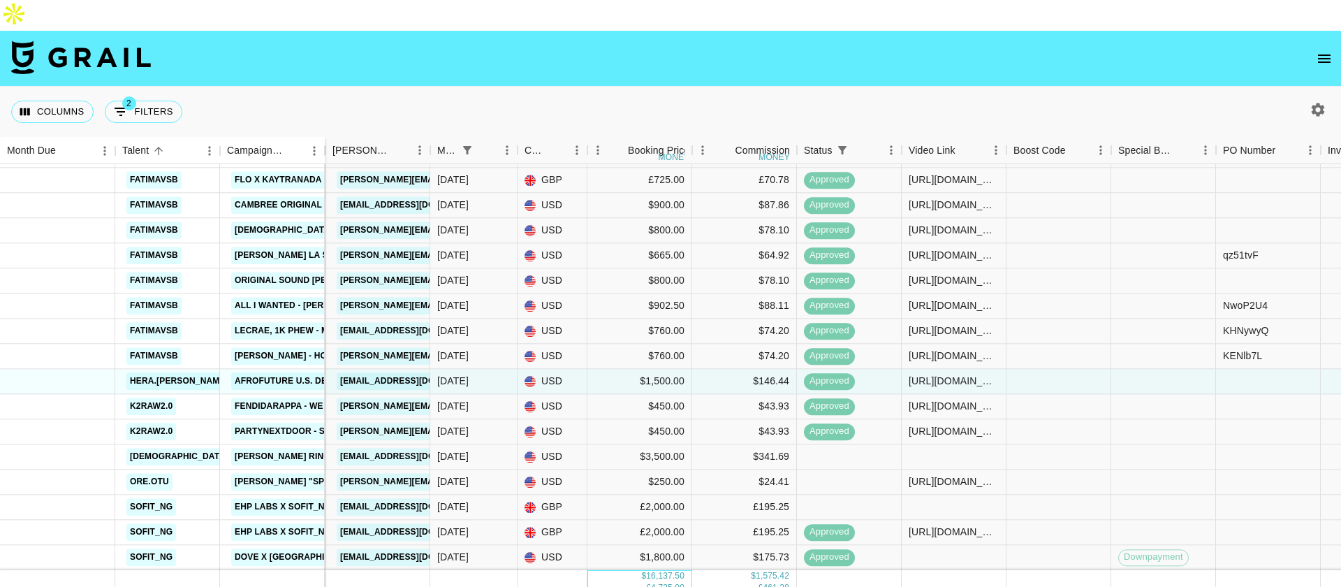
scroll to position [107, 328]
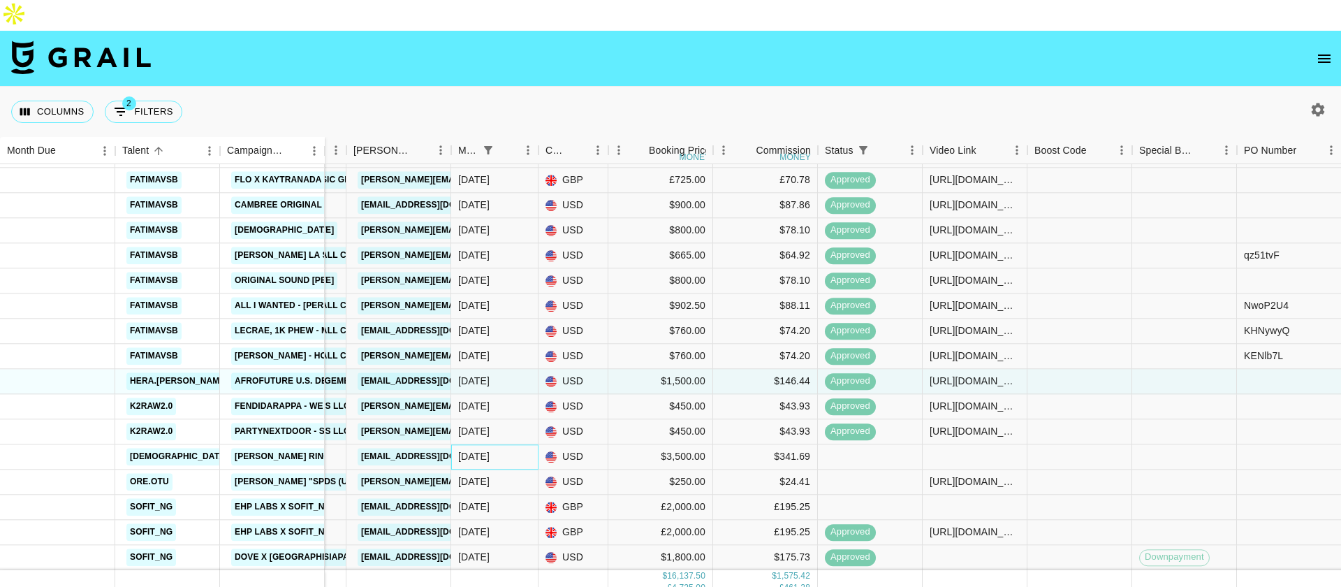
click at [490, 450] on div "[DATE]" at bounding box center [473, 457] width 31 height 14
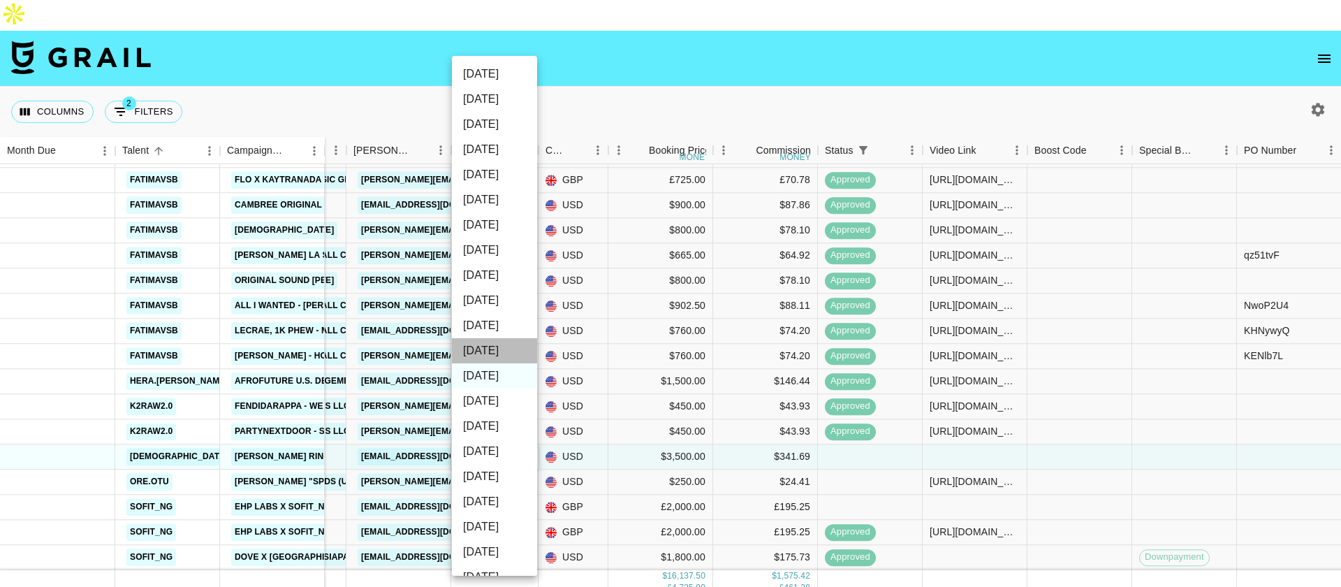
click at [495, 357] on li "[DATE]" at bounding box center [494, 350] width 85 height 25
type input "[DATE]"
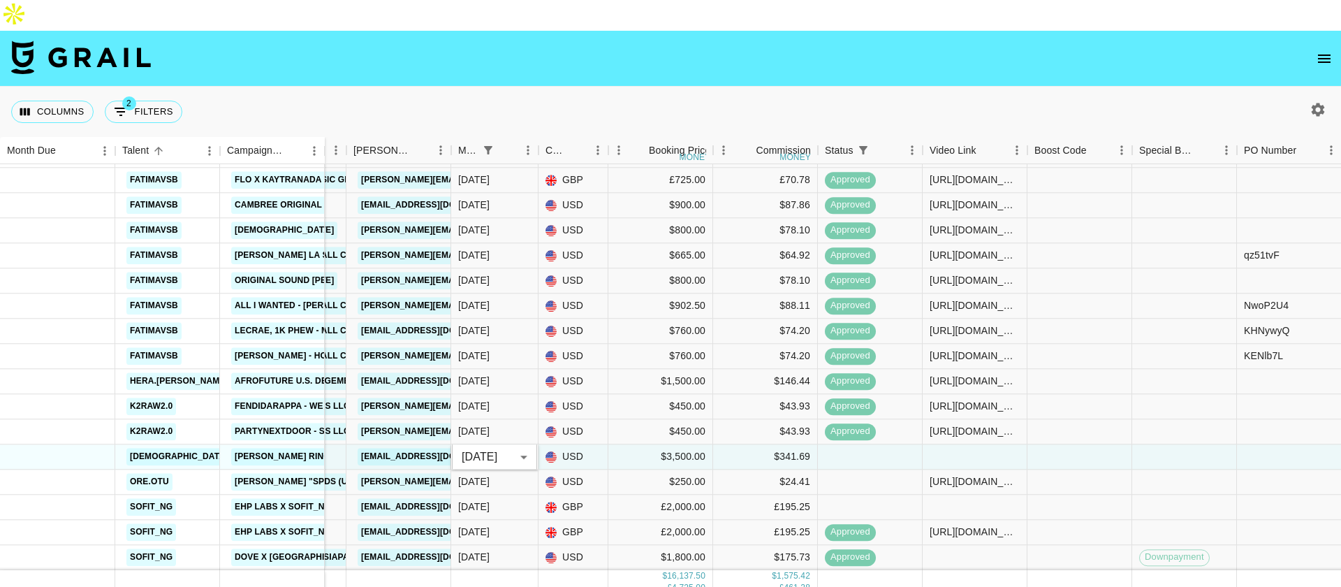
click at [598, 87] on div "Columns 2 Filters + Booking" at bounding box center [670, 112] width 1341 height 50
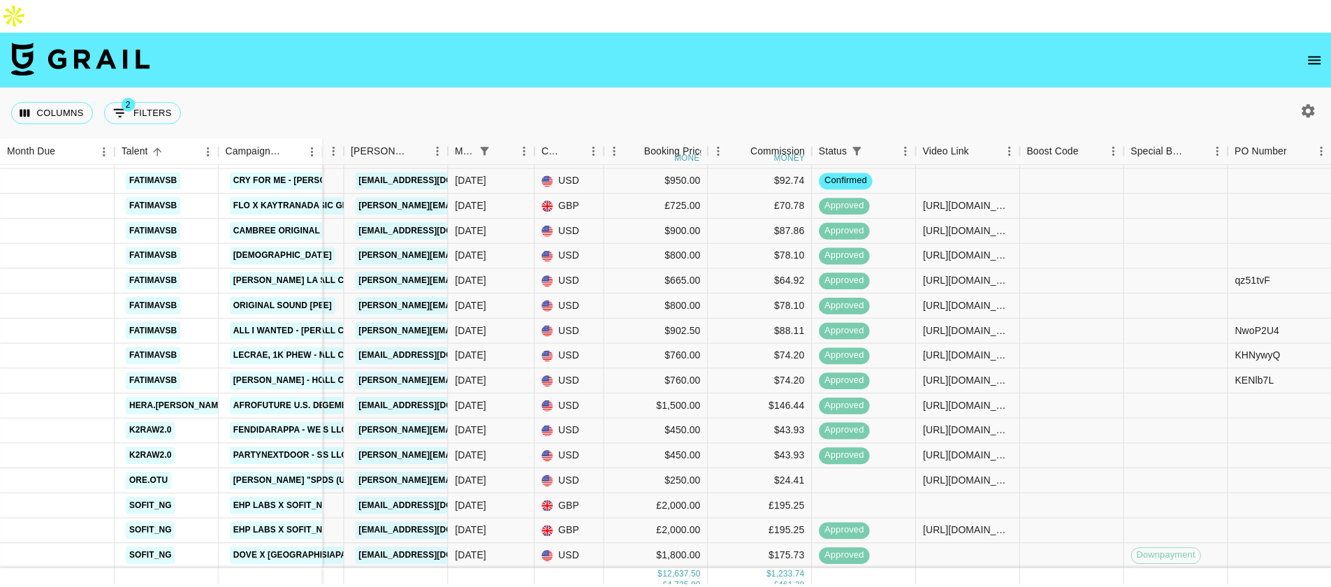
scroll to position [82, 328]
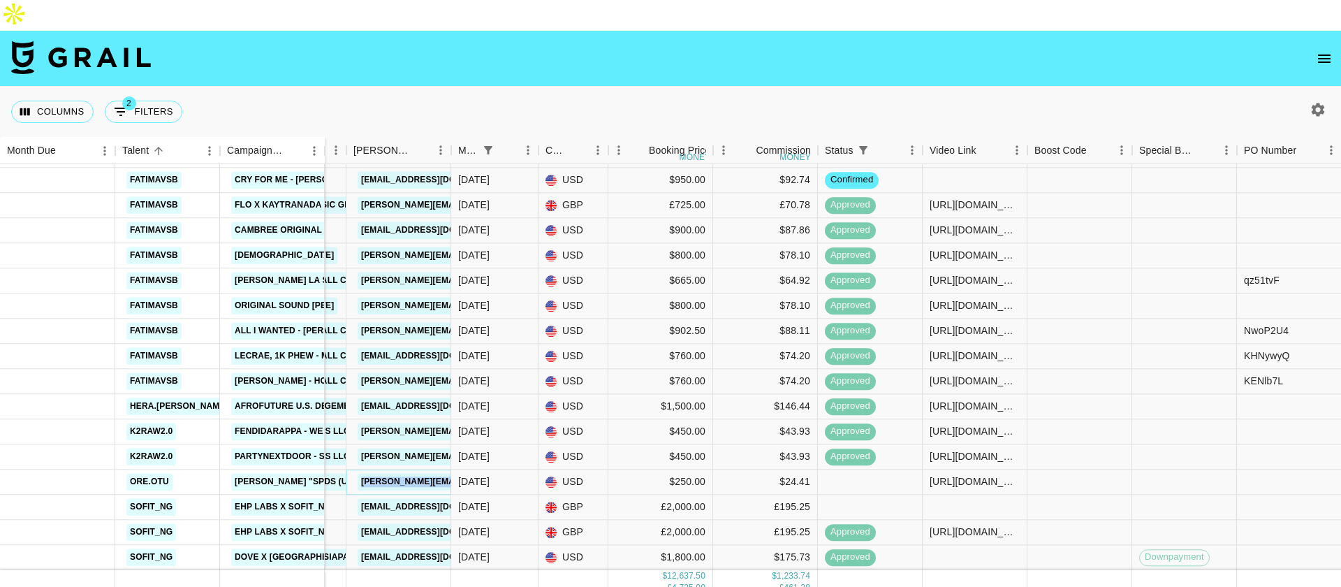
copy link "[PERSON_NAME][EMAIL_ADDRESS][PERSON_NAME][DOMAIN_NAME]"
click at [1329, 50] on icon "open drawer" at bounding box center [1324, 58] width 17 height 17
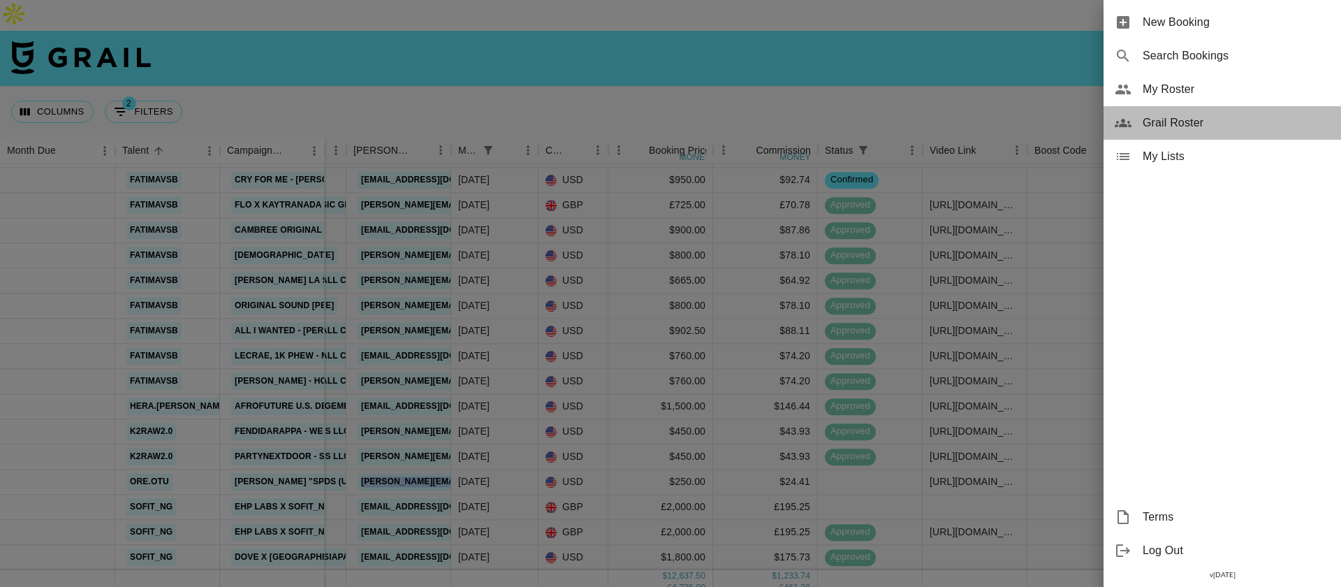
click at [1200, 116] on span "Grail Roster" at bounding box center [1236, 123] width 187 height 17
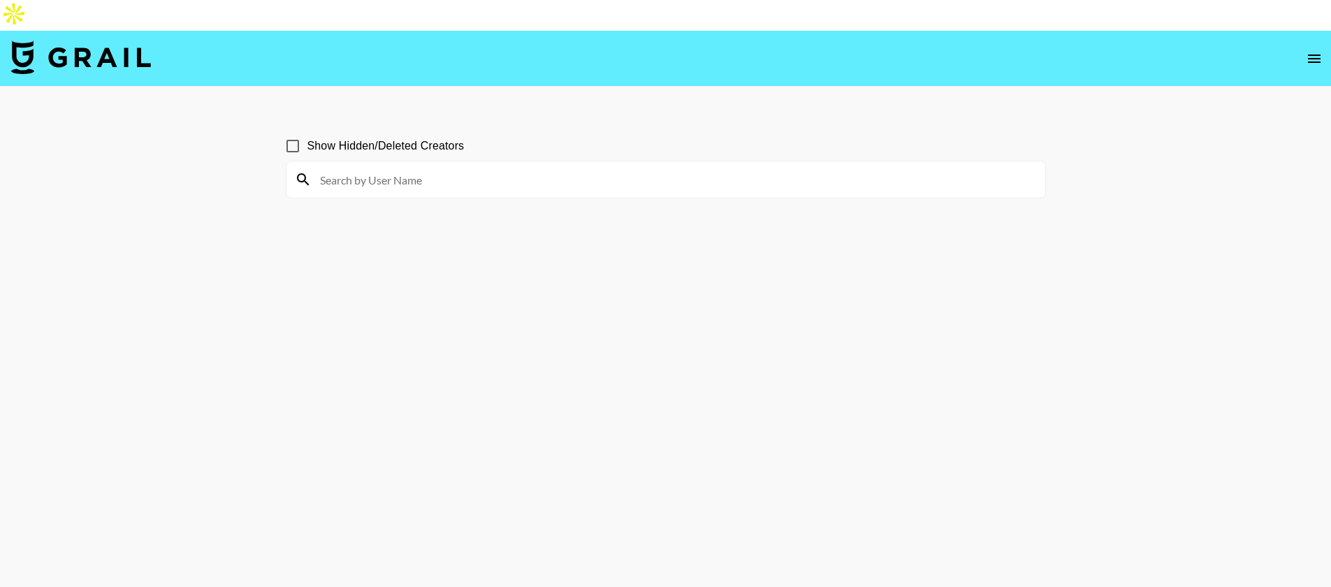
click at [440, 168] on input at bounding box center [674, 179] width 725 height 22
type input "n"
click at [416, 138] on span "Show Hidden/Deleted Creators" at bounding box center [385, 146] width 157 height 17
click at [307, 131] on input "Show Hidden/Deleted Creators" at bounding box center [292, 145] width 29 height 29
click at [324, 168] on input at bounding box center [674, 179] width 725 height 22
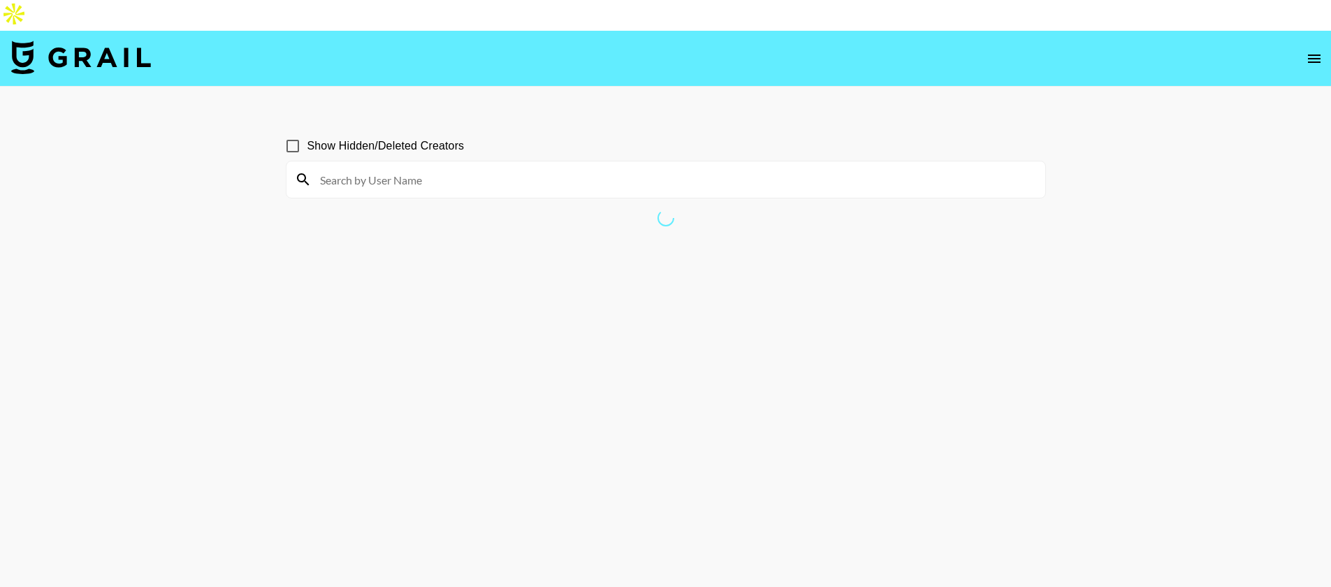
click at [338, 168] on input at bounding box center [674, 179] width 725 height 22
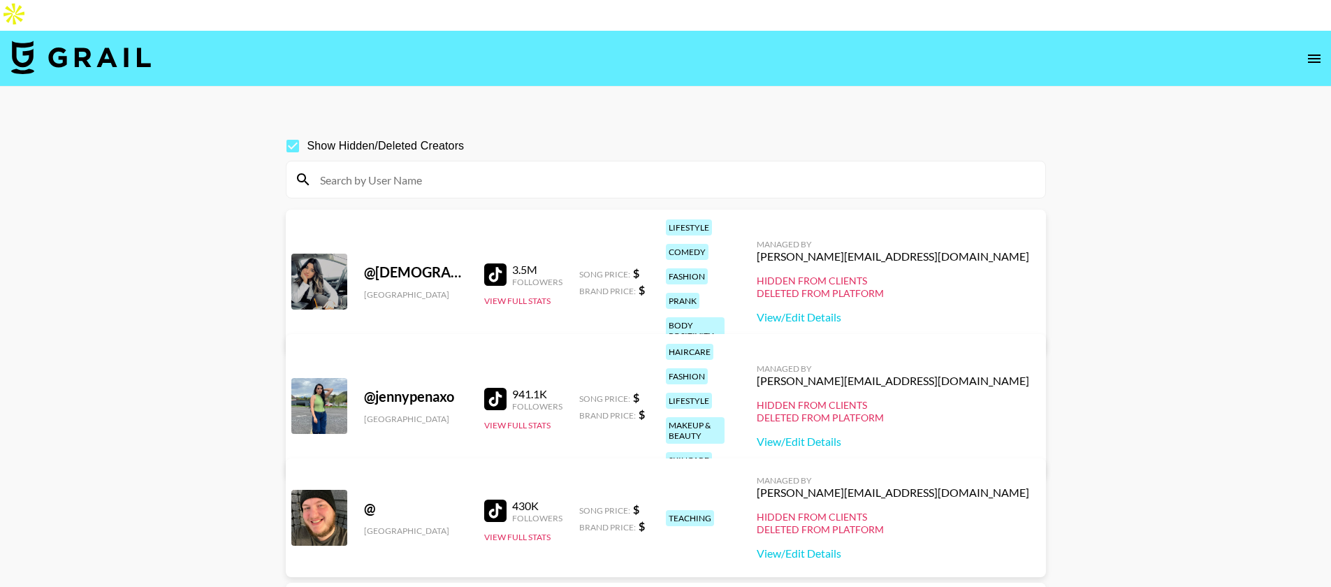
click at [292, 131] on input "Show Hidden/Deleted Creators" at bounding box center [292, 145] width 29 height 29
checkbox input "false"
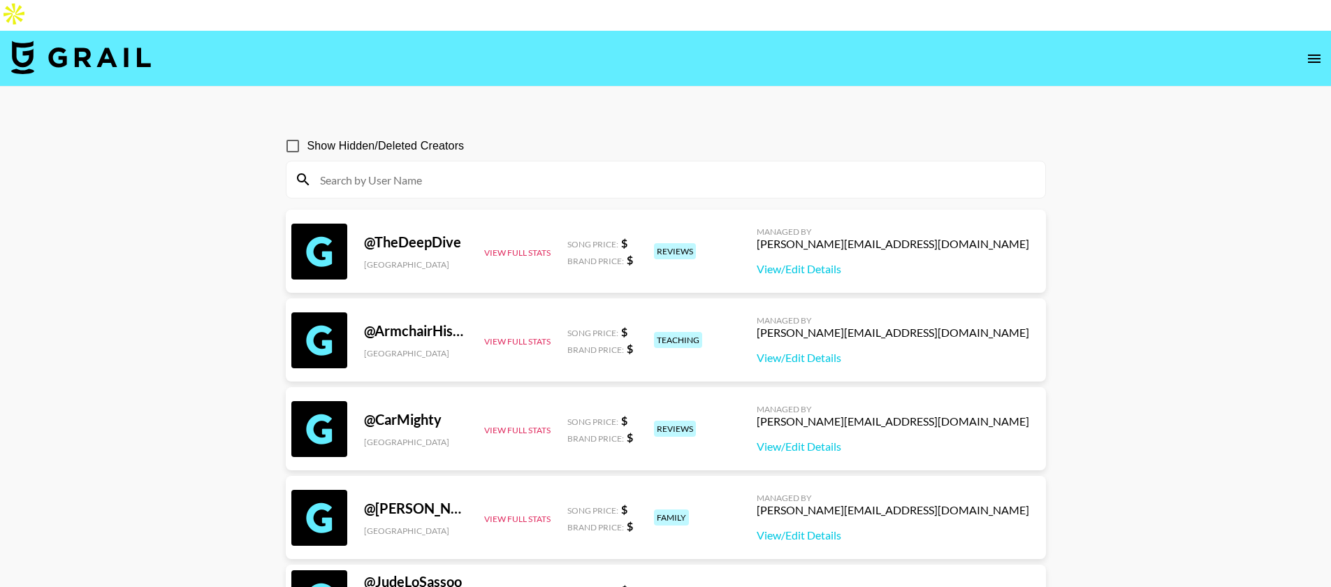
click at [326, 161] on div at bounding box center [665, 179] width 759 height 36
click at [335, 168] on input at bounding box center [674, 179] width 725 height 22
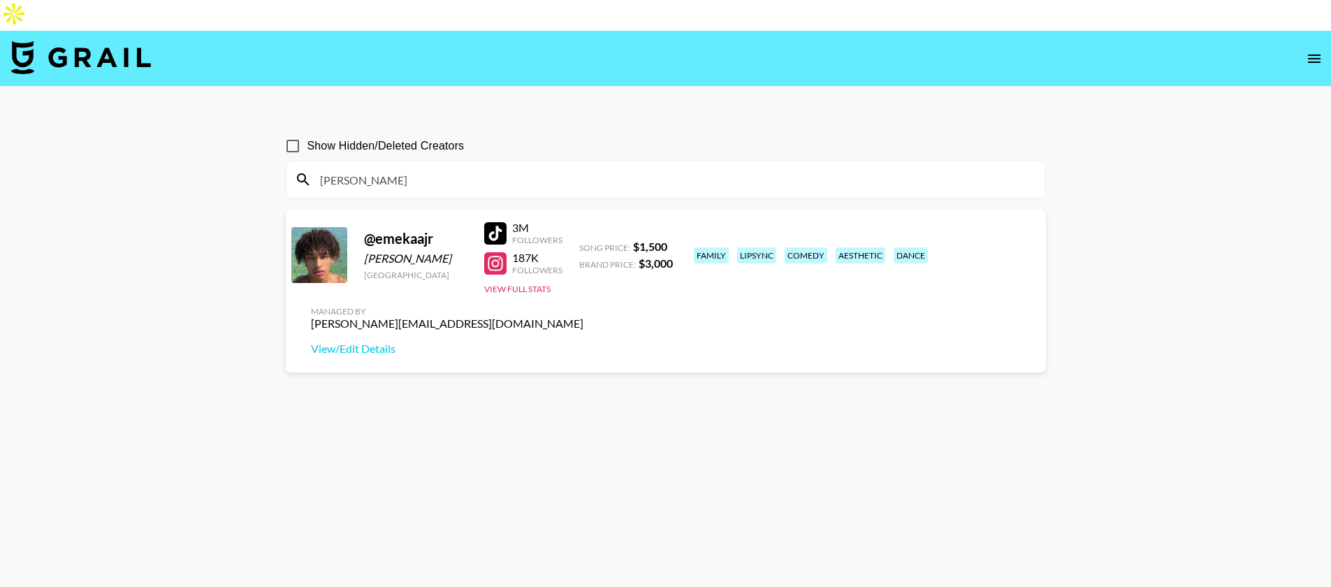
type input "emeka"
